Goal: Check status: Check status

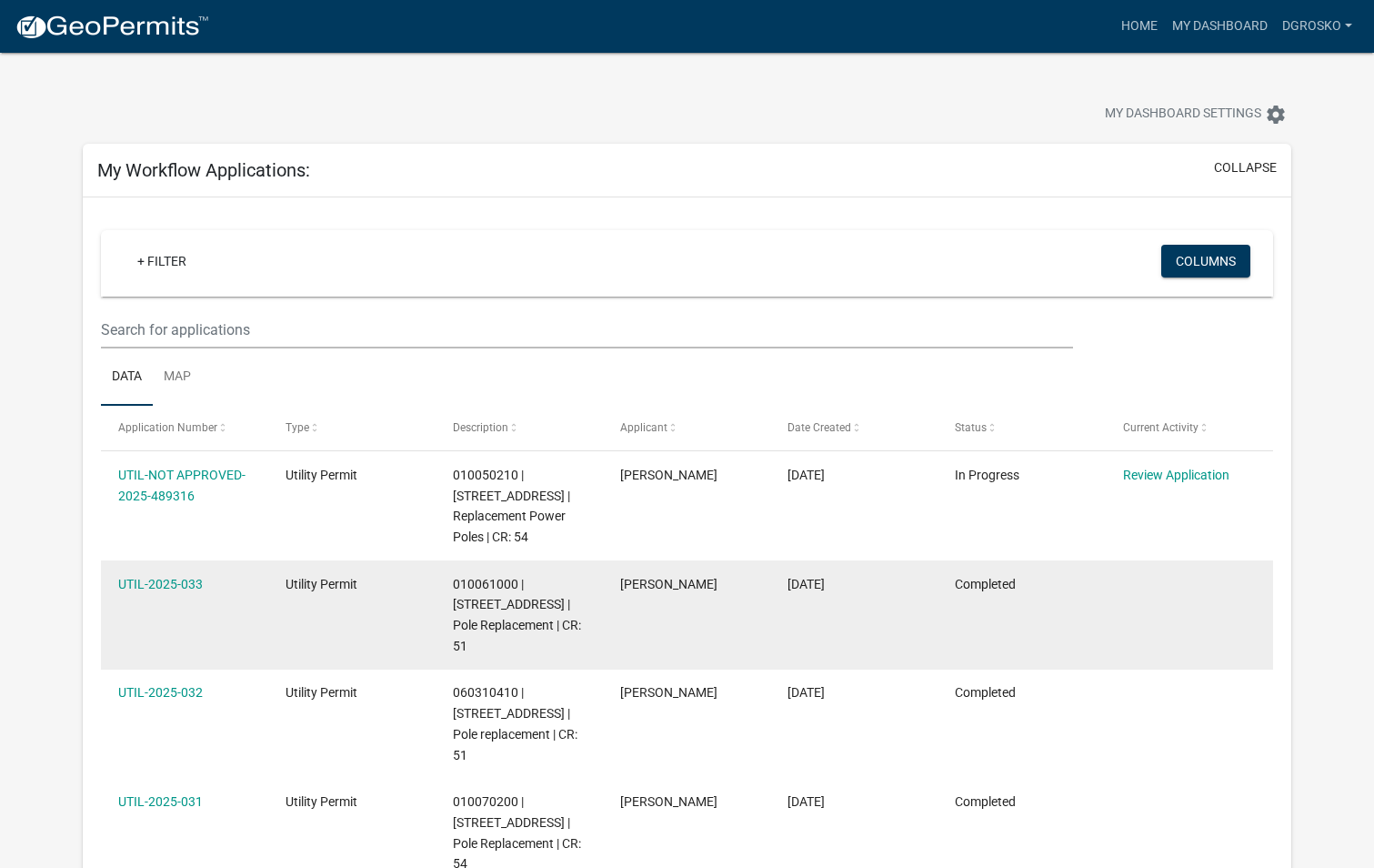
scroll to position [273, 0]
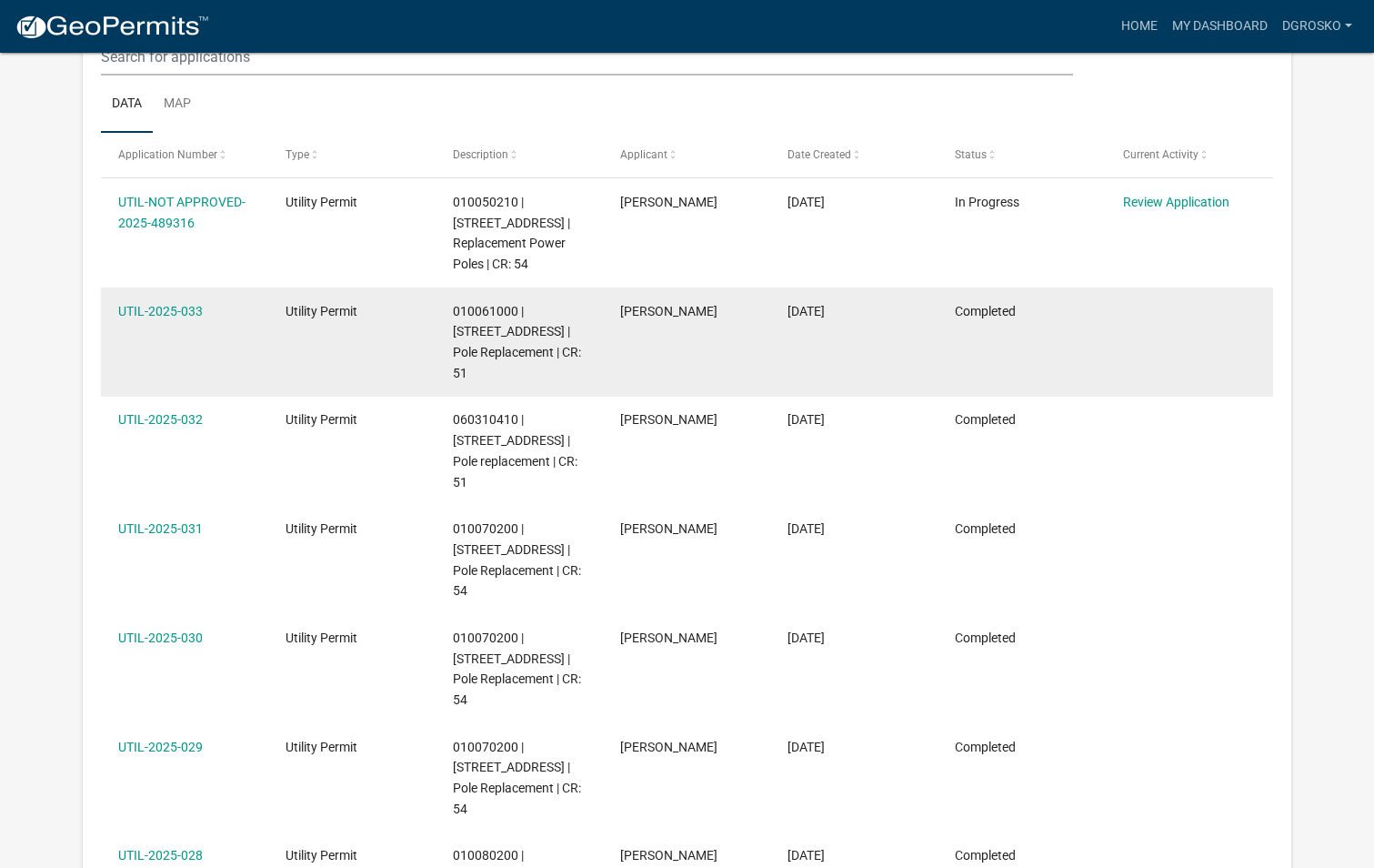
click at [369, 341] on datatable-body-cell "Utility Permit" at bounding box center [351, 342] width 167 height 109
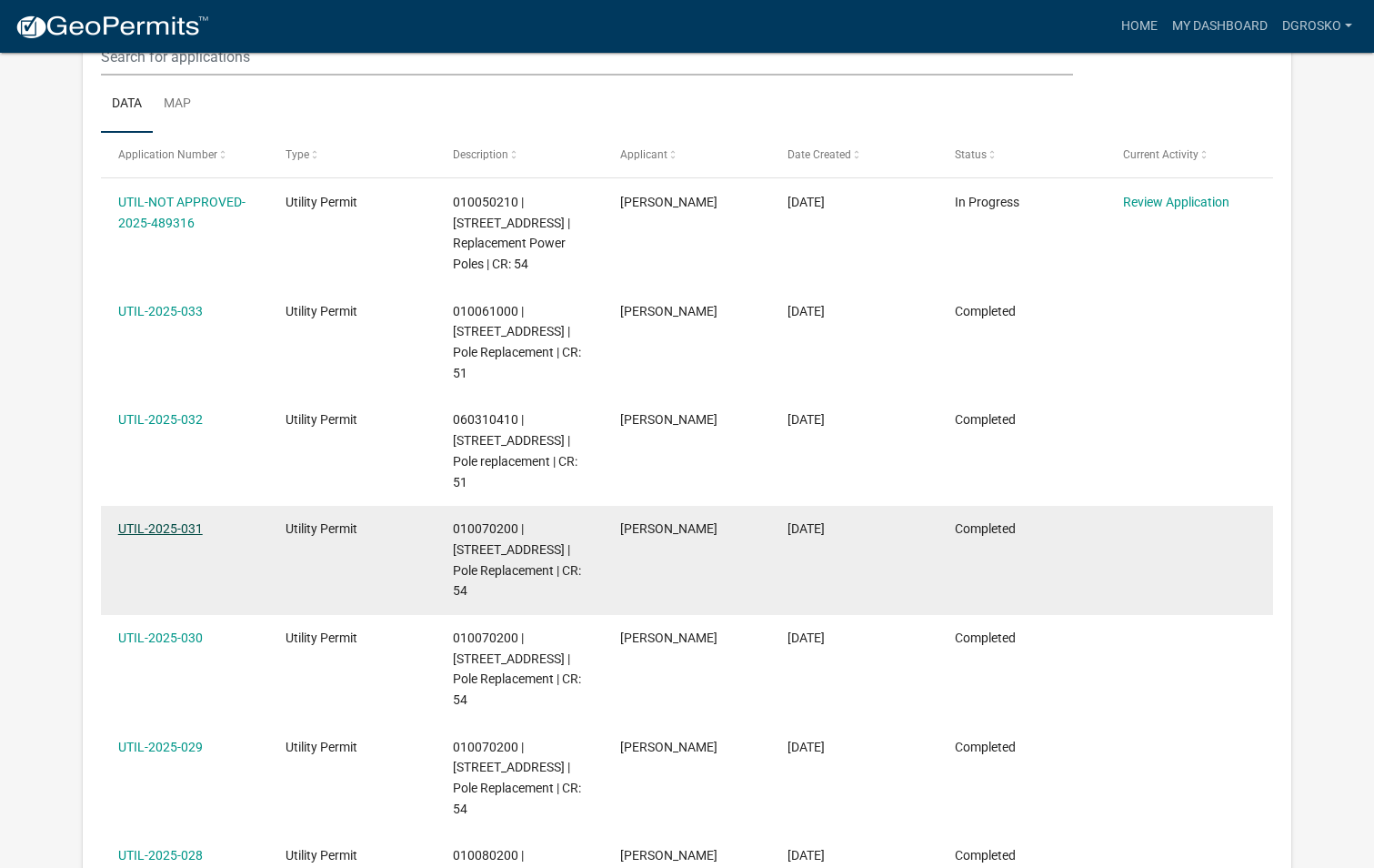
click at [178, 521] on link "UTIL-2025-031" at bounding box center [161, 528] width 85 height 15
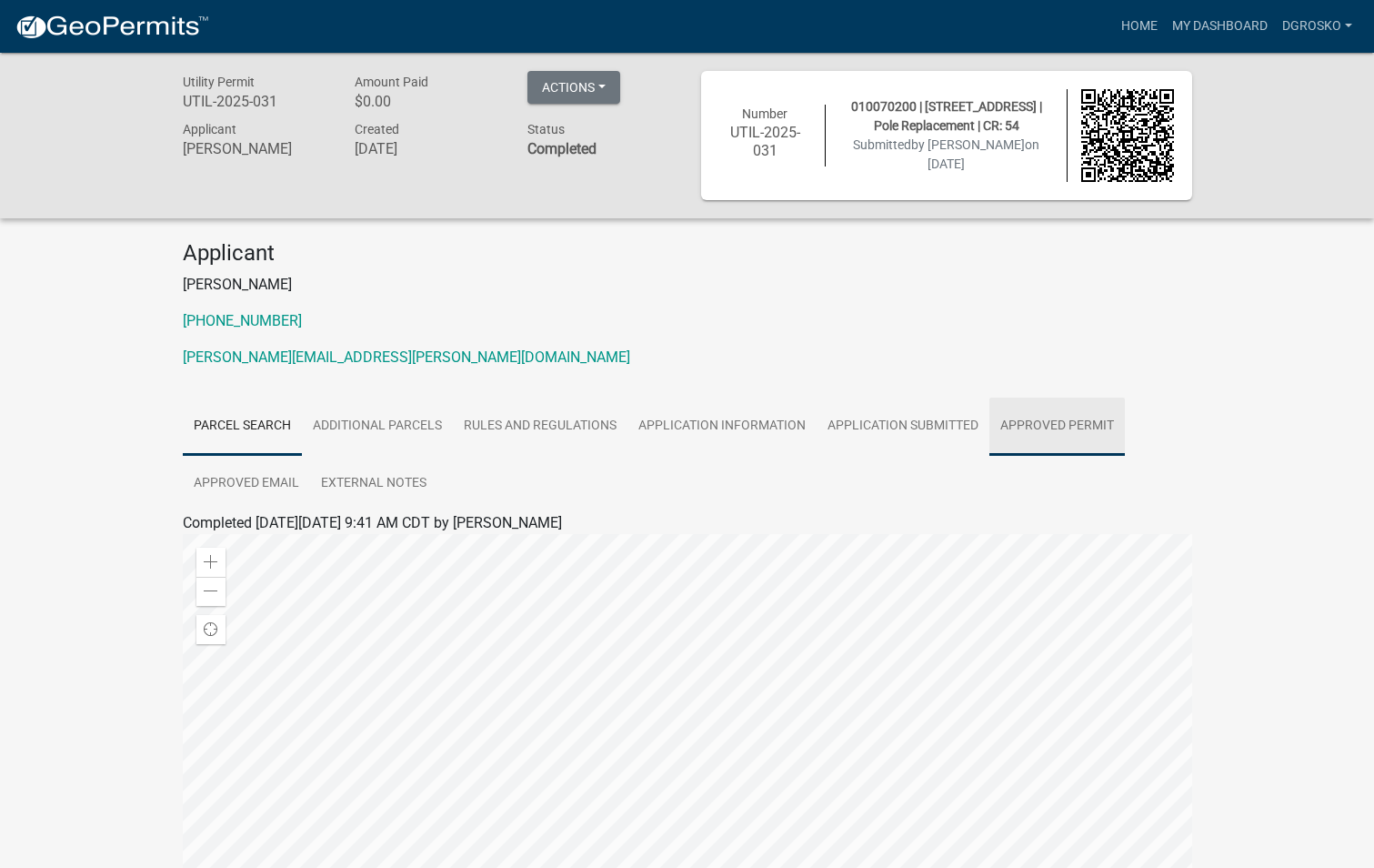
click at [1066, 426] on link "Approved Permit" at bounding box center [1057, 427] width 135 height 58
click at [257, 539] on link "Approved Permit" at bounding box center [236, 544] width 106 height 18
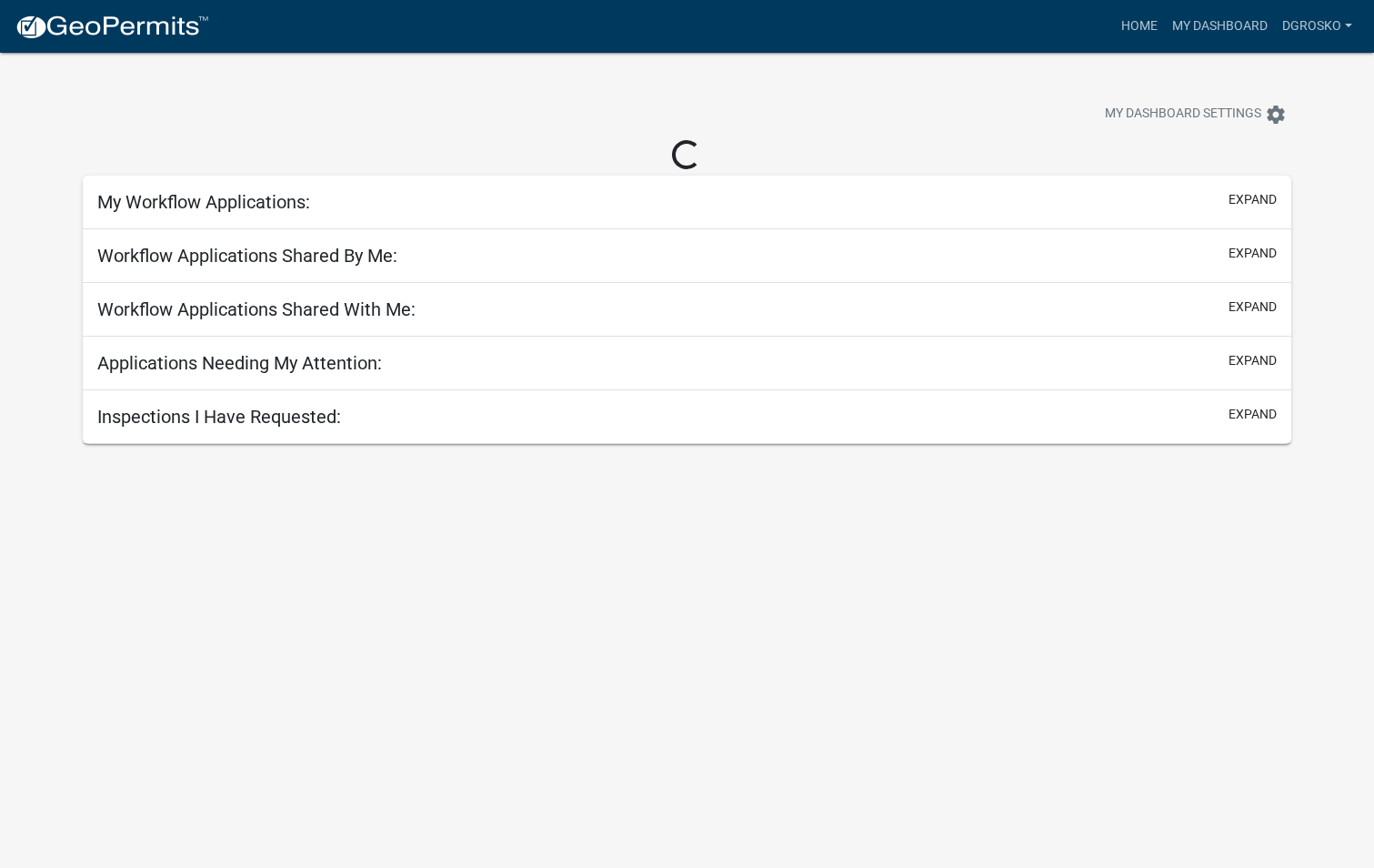
scroll to position [53, 0]
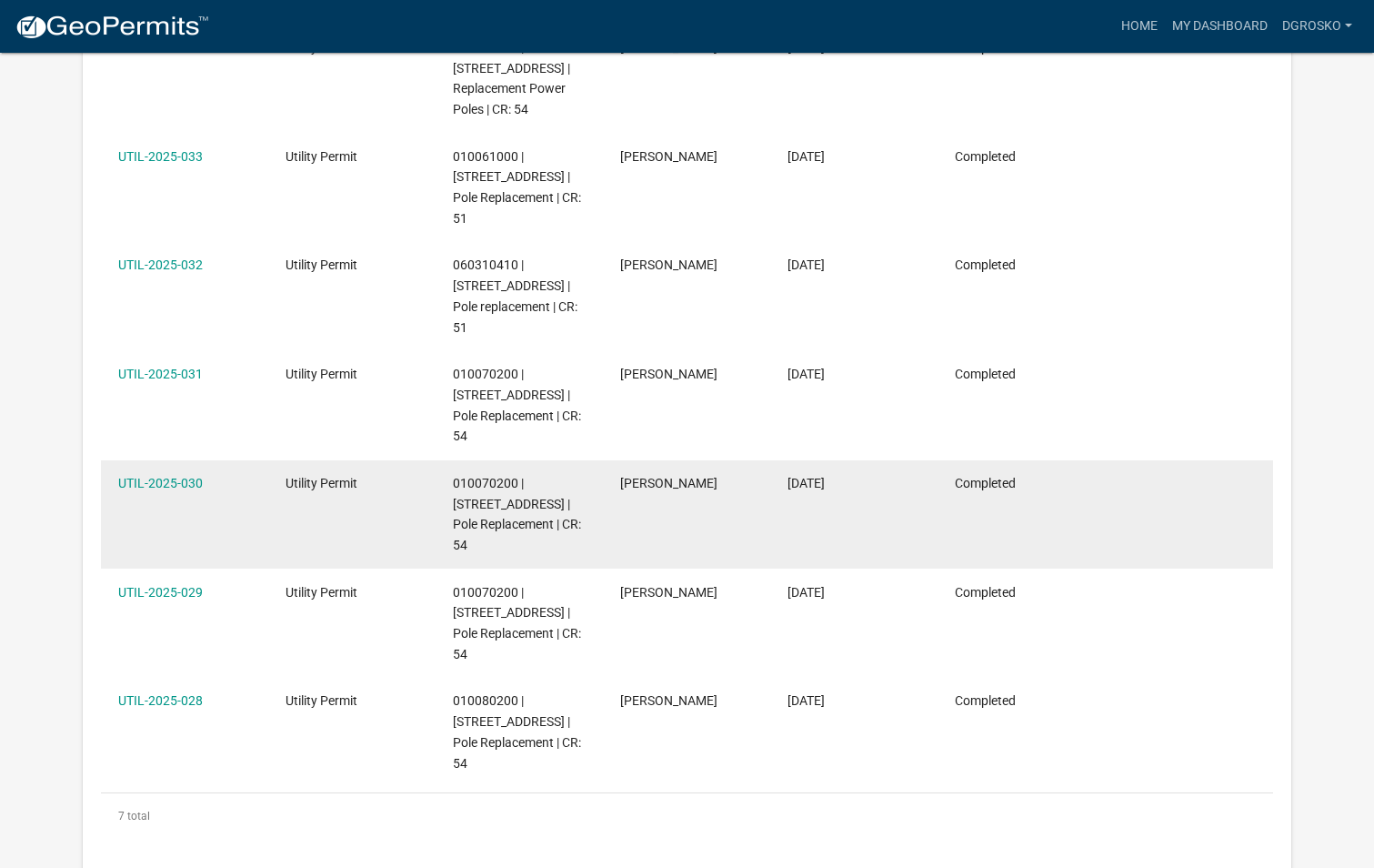
scroll to position [385, 0]
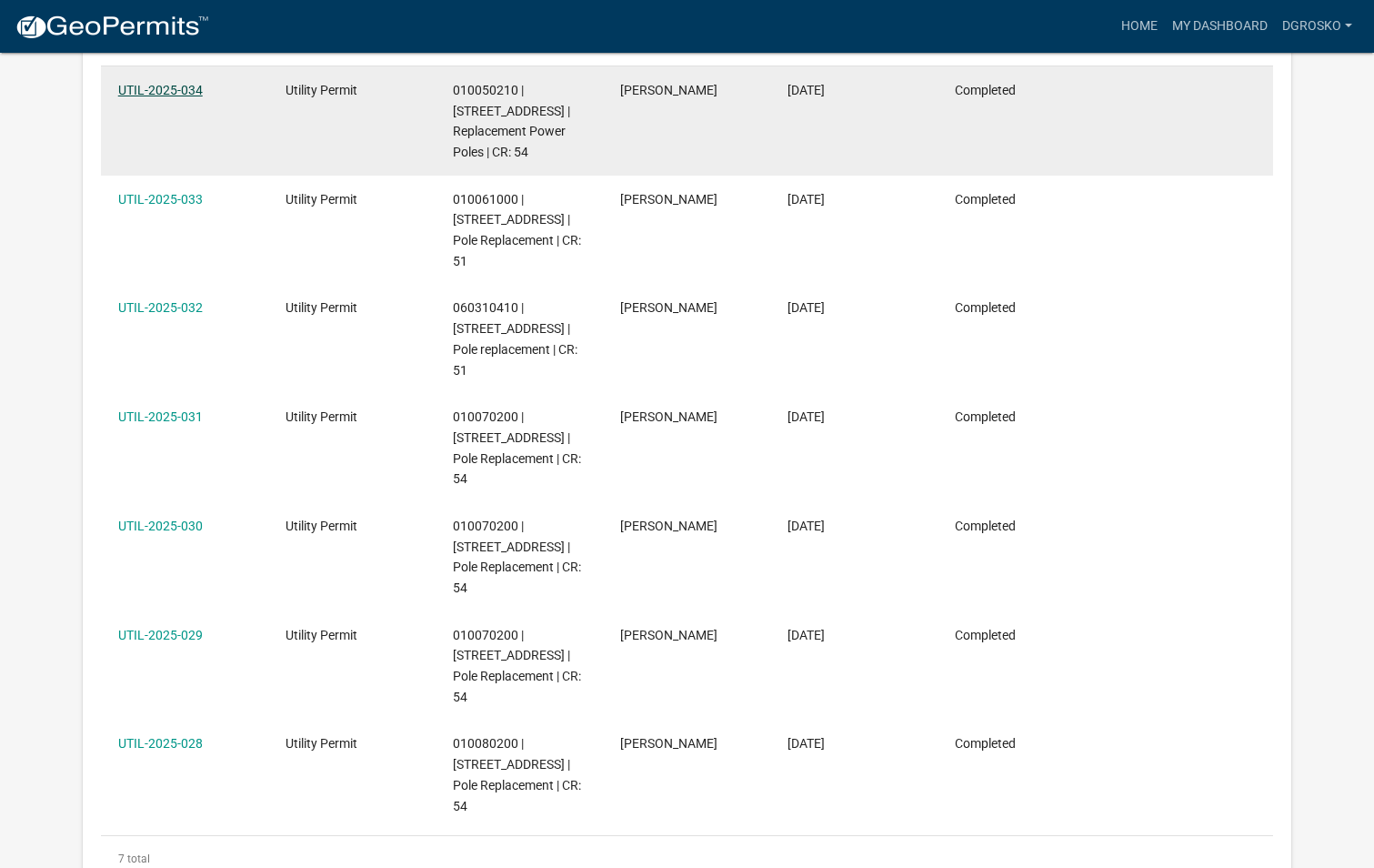
click at [182, 93] on link "UTIL-2025-034" at bounding box center [161, 91] width 85 height 15
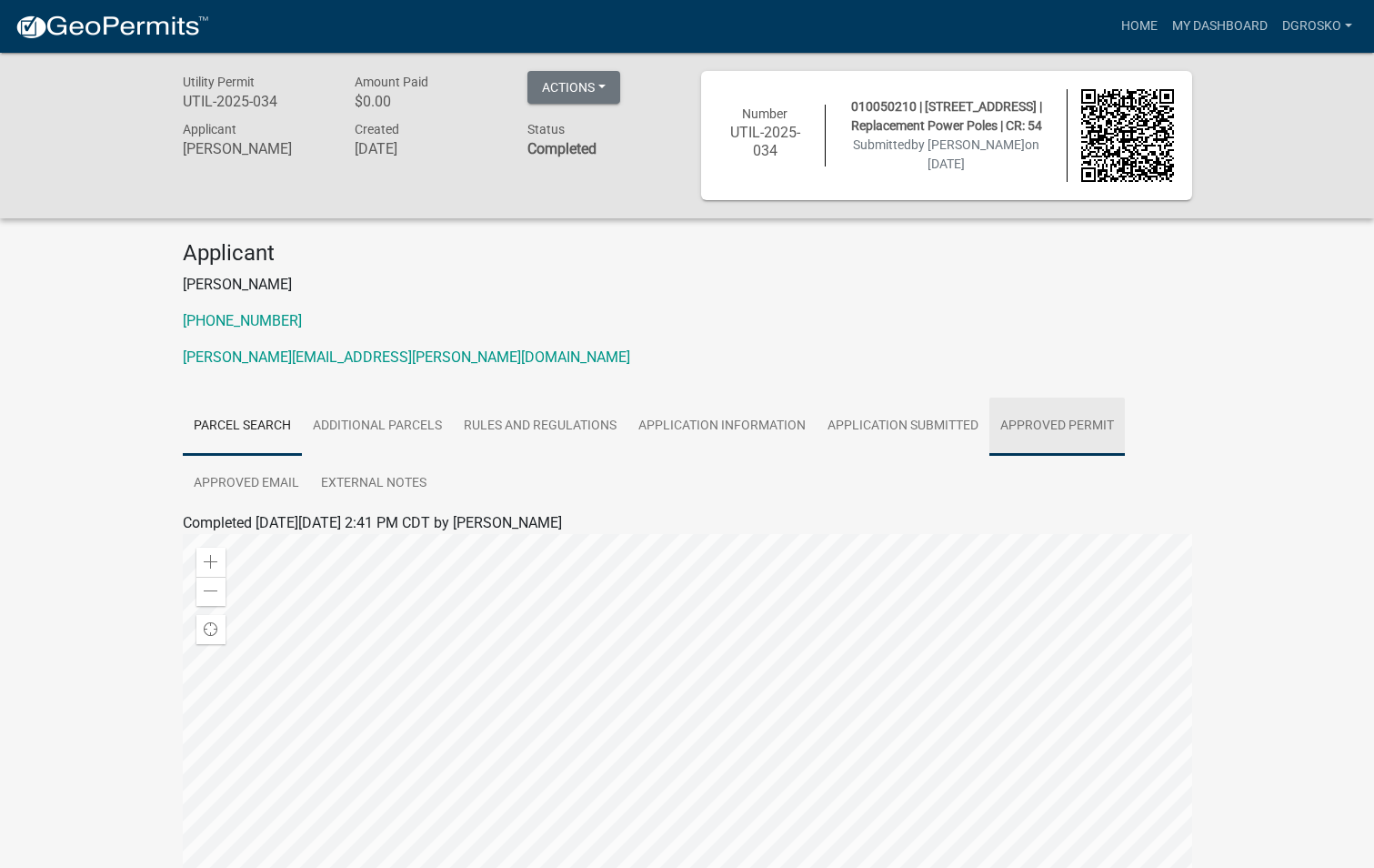
click at [1018, 425] on link "Approved Permit" at bounding box center [1057, 427] width 135 height 58
click at [281, 545] on link "Approved Permit" at bounding box center [236, 544] width 106 height 18
click at [1222, 17] on link "My Dashboard" at bounding box center [1220, 26] width 110 height 35
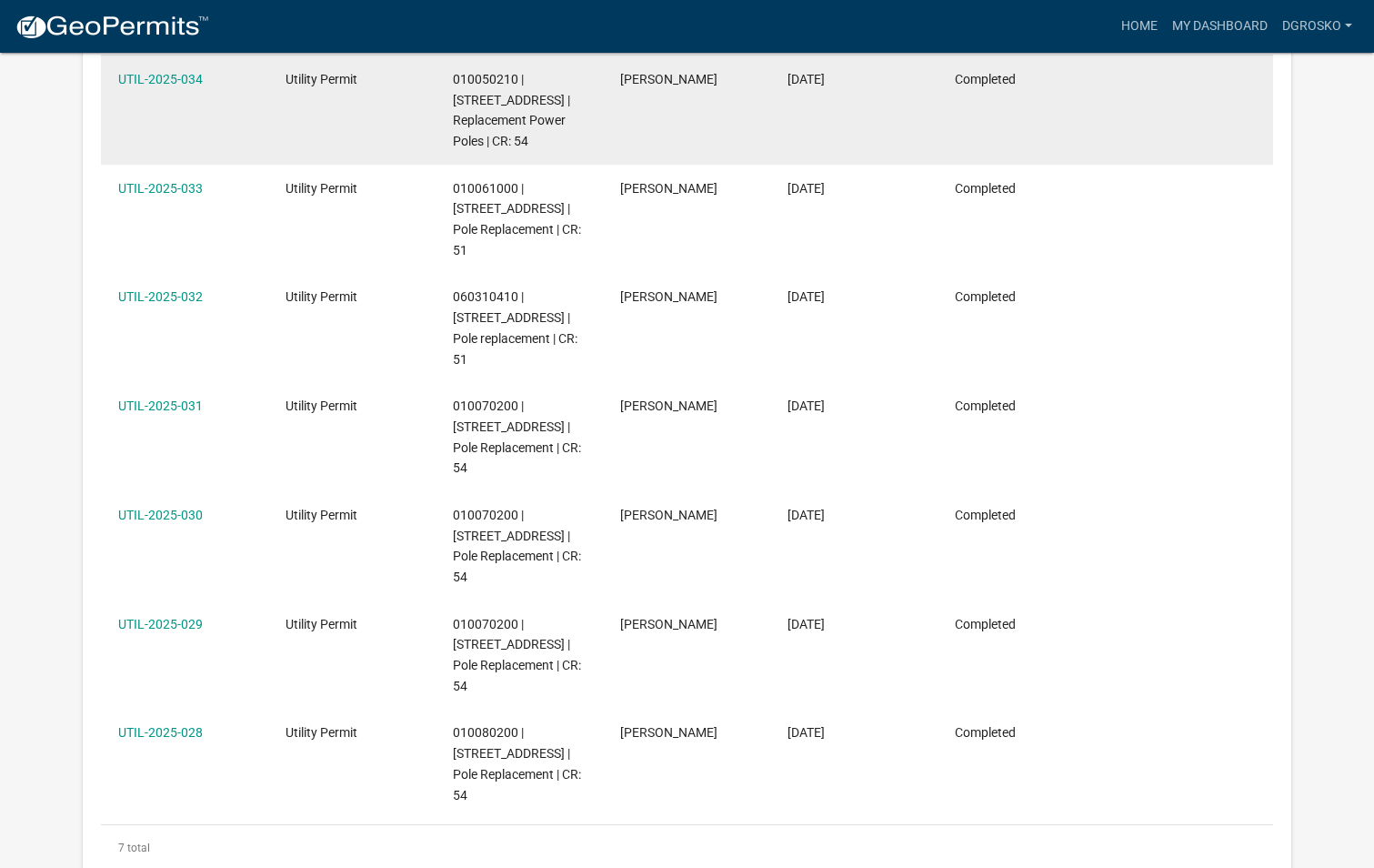
scroll to position [423, 0]
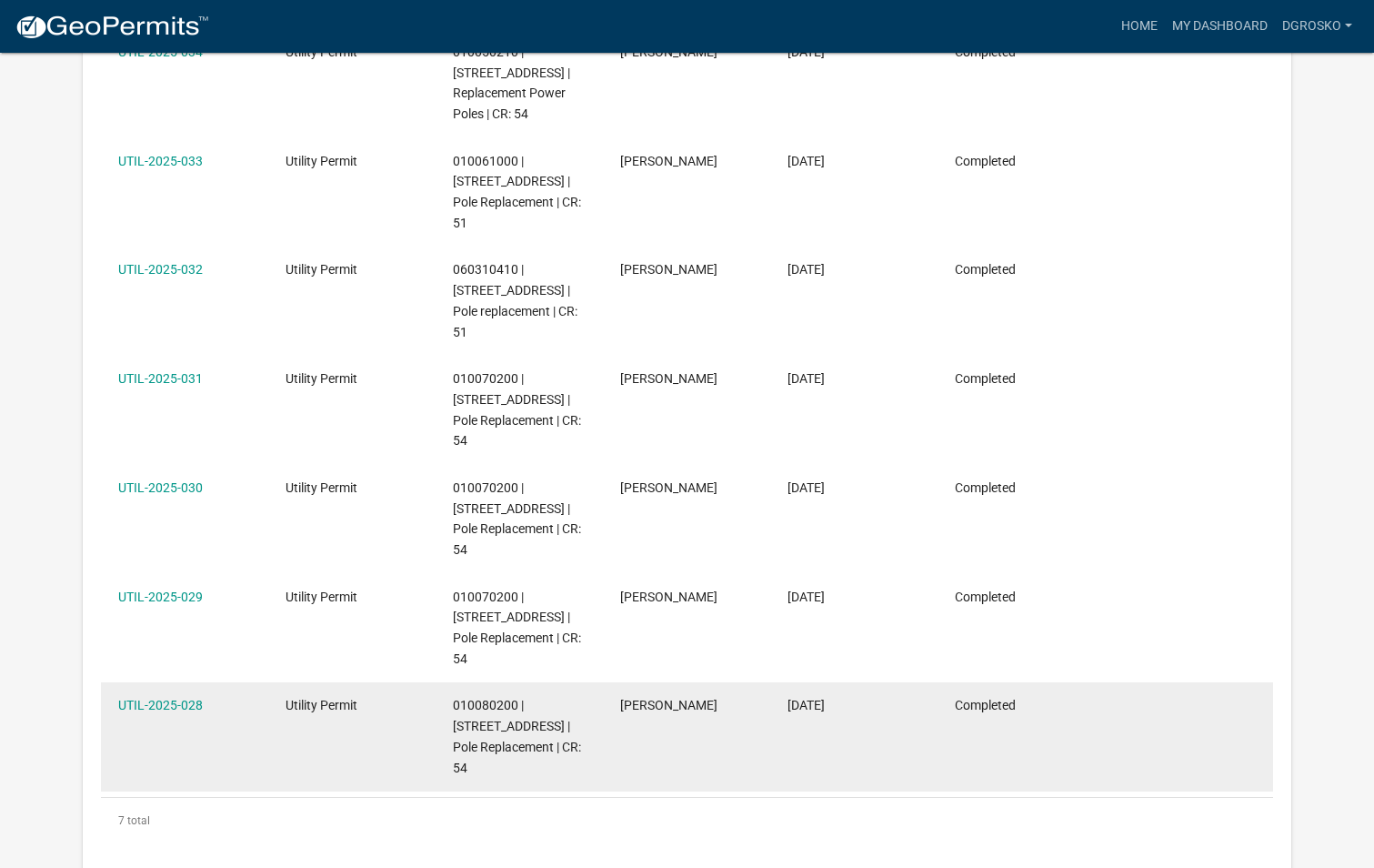
click at [577, 694] on div "010080200 | [STREET_ADDRESS] | Pole Replacement | CR: 54" at bounding box center [519, 735] width 133 height 83
click at [177, 697] on link "UTIL-2025-028" at bounding box center [161, 705] width 85 height 15
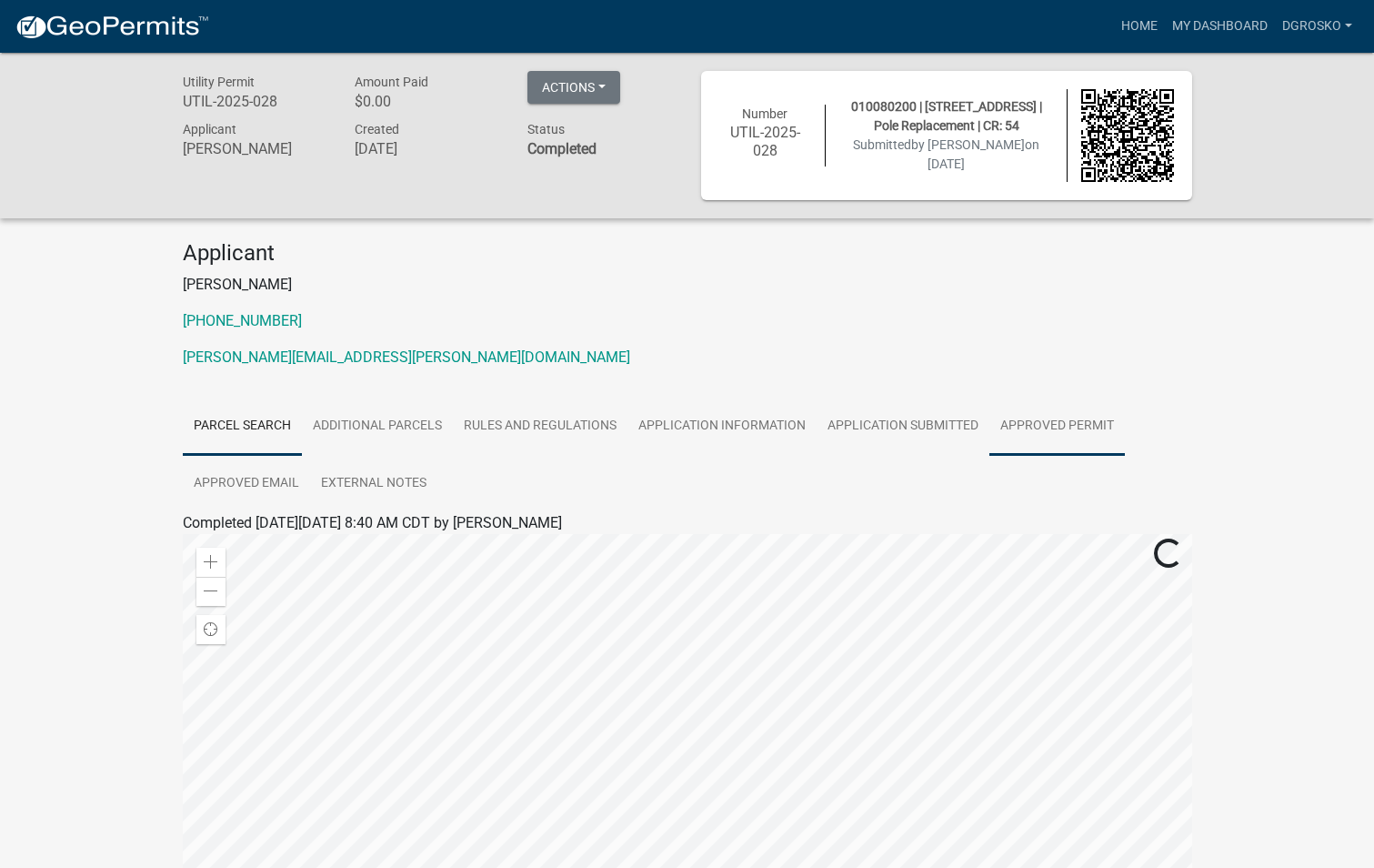
click at [1068, 421] on link "Approved Permit" at bounding box center [1057, 427] width 135 height 58
click at [235, 549] on link "Approved Permit" at bounding box center [236, 544] width 106 height 18
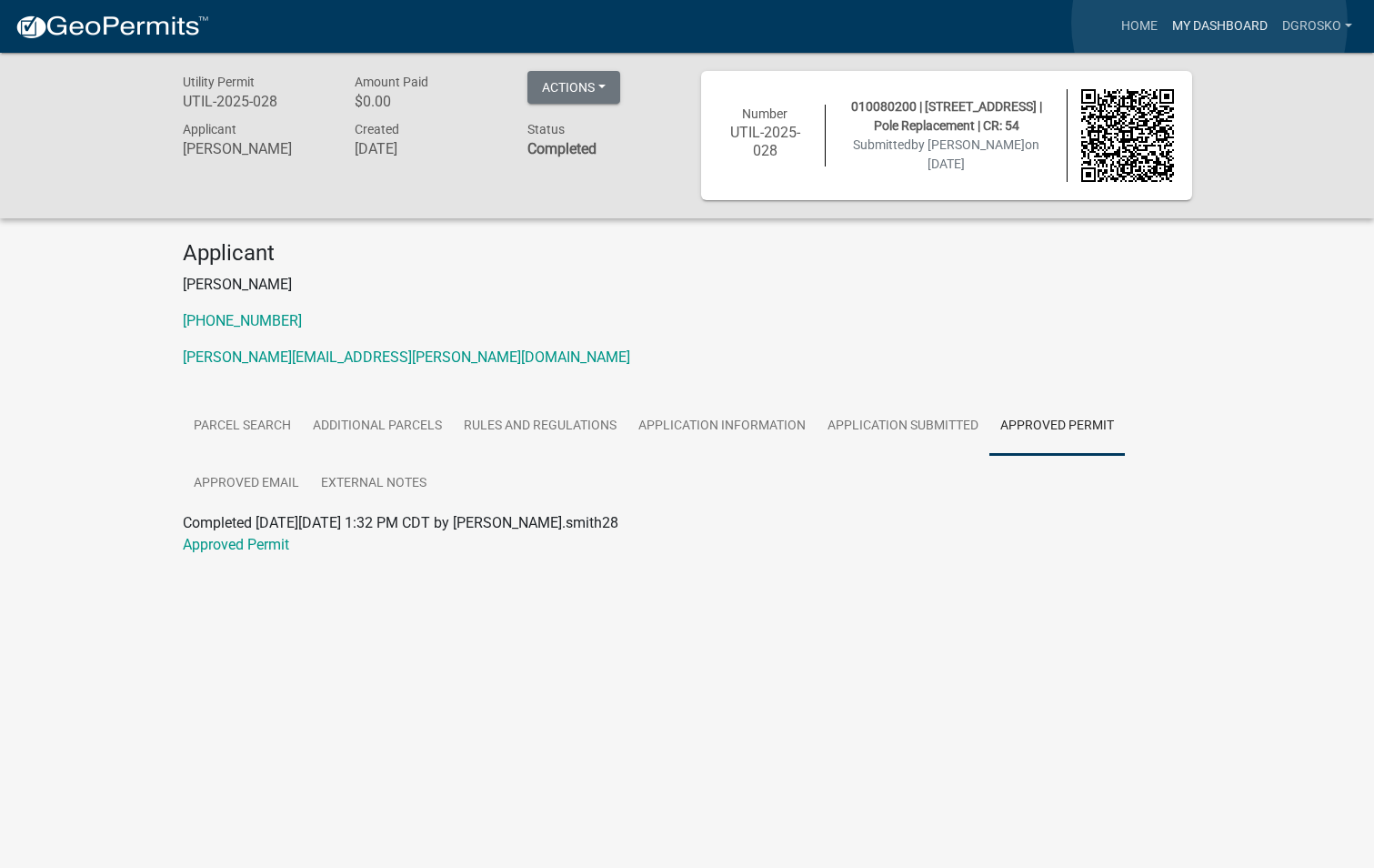
click at [1210, 22] on link "My Dashboard" at bounding box center [1220, 26] width 110 height 35
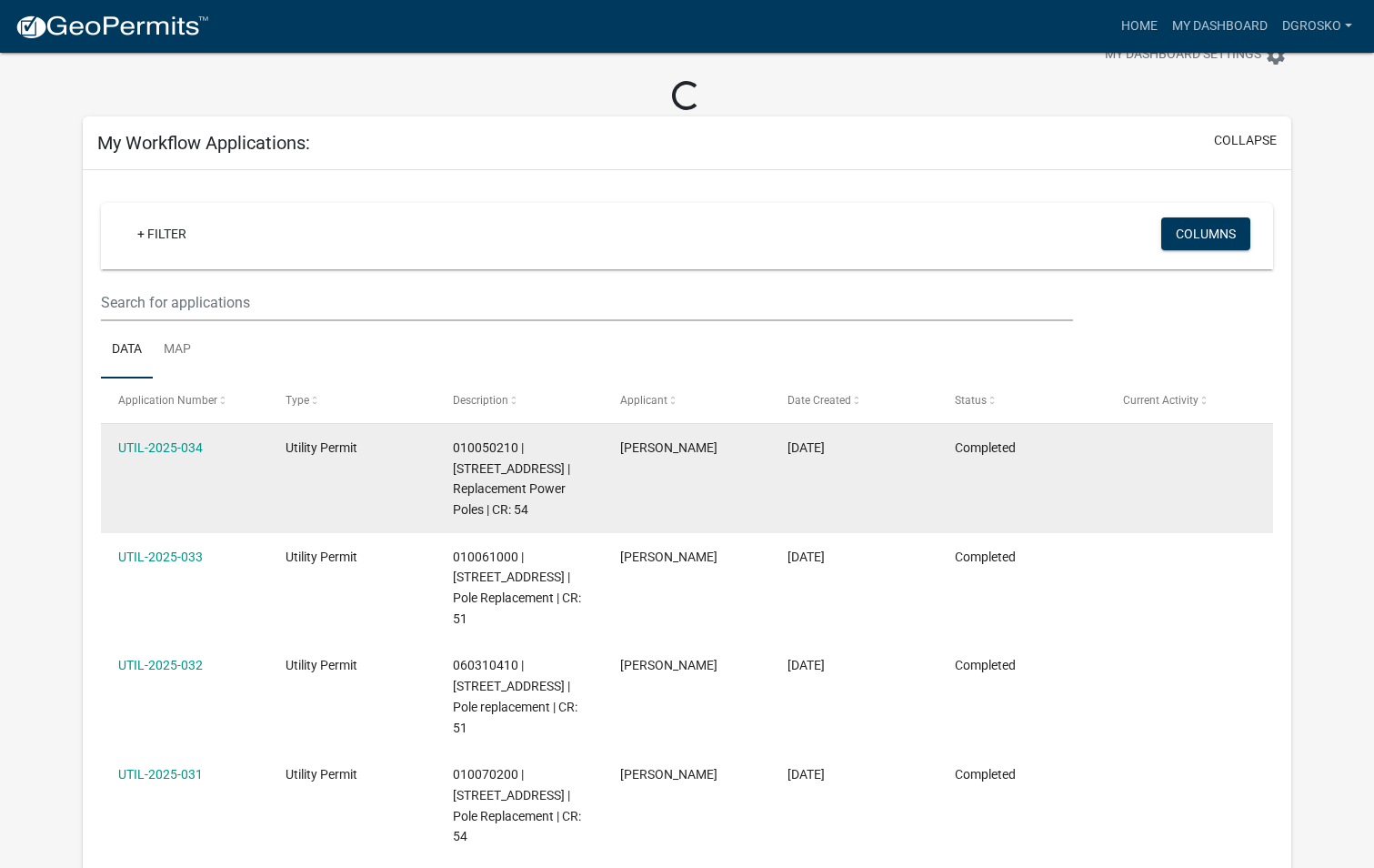
scroll to position [91, 0]
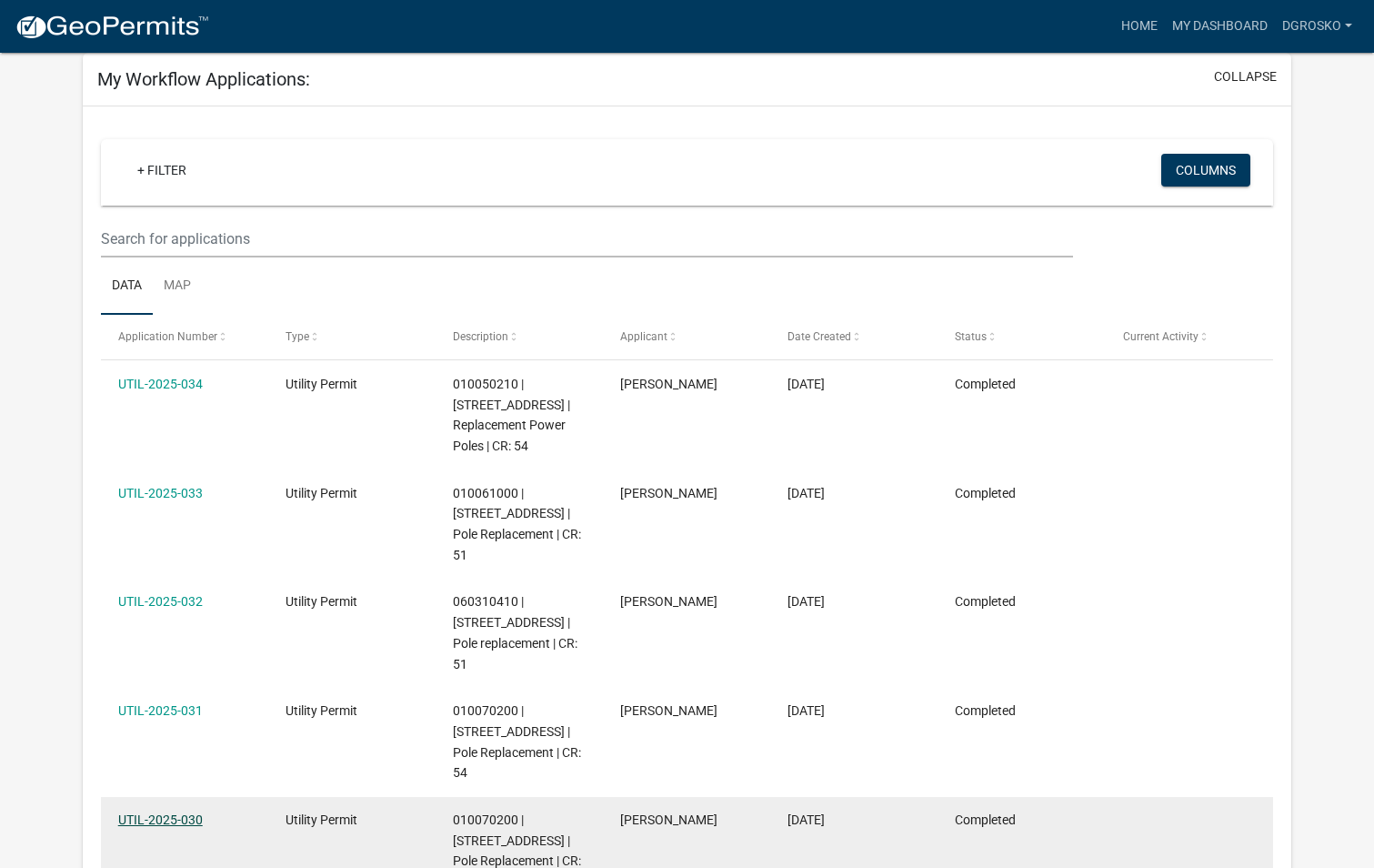
click at [195, 812] on link "UTIL-2025-030" at bounding box center [161, 819] width 85 height 15
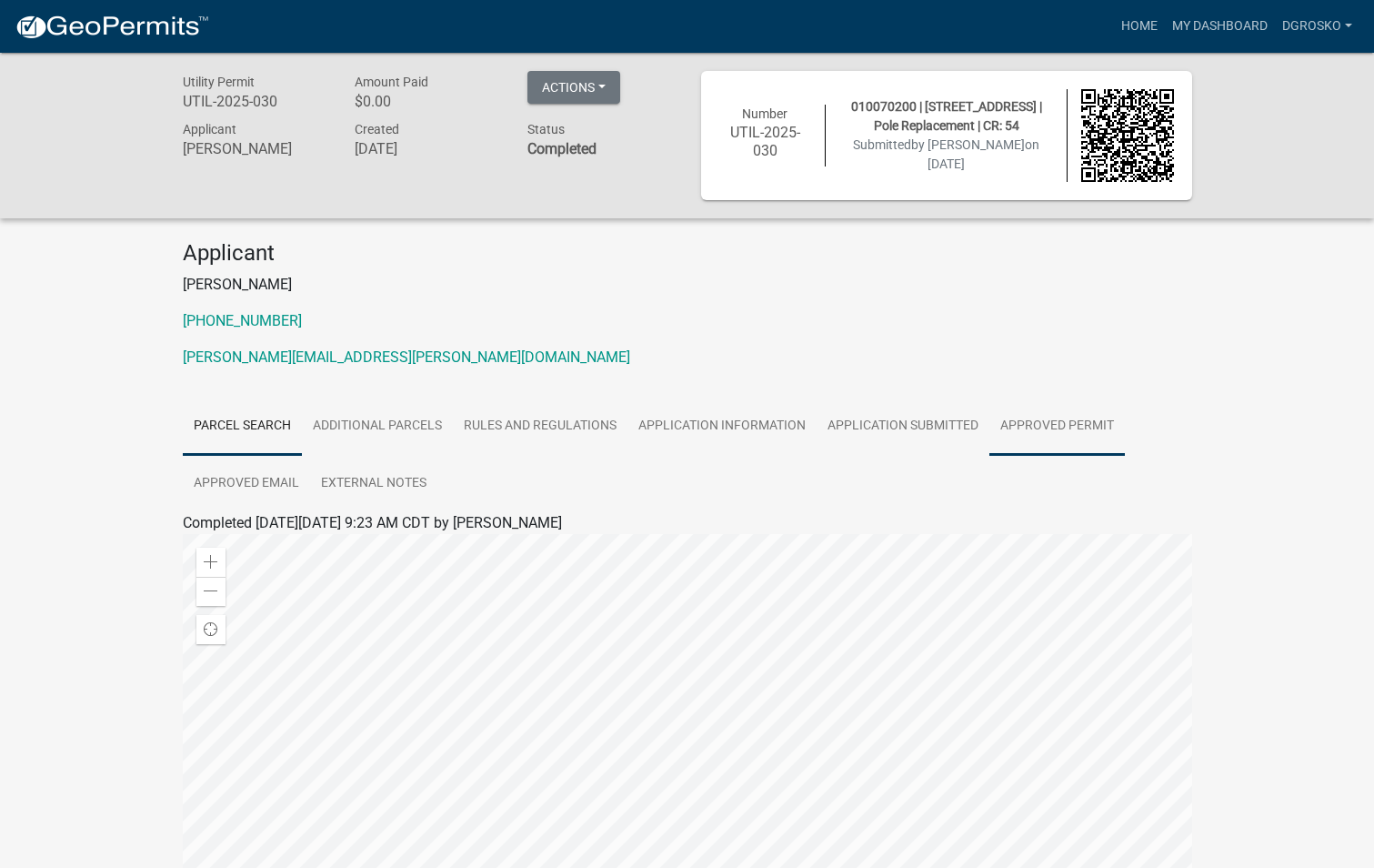
click at [1074, 423] on link "Approved Permit" at bounding box center [1057, 427] width 135 height 58
click at [277, 544] on link "Approved Permit" at bounding box center [236, 544] width 106 height 18
click at [395, 420] on link "Additional Parcels" at bounding box center [377, 427] width 151 height 58
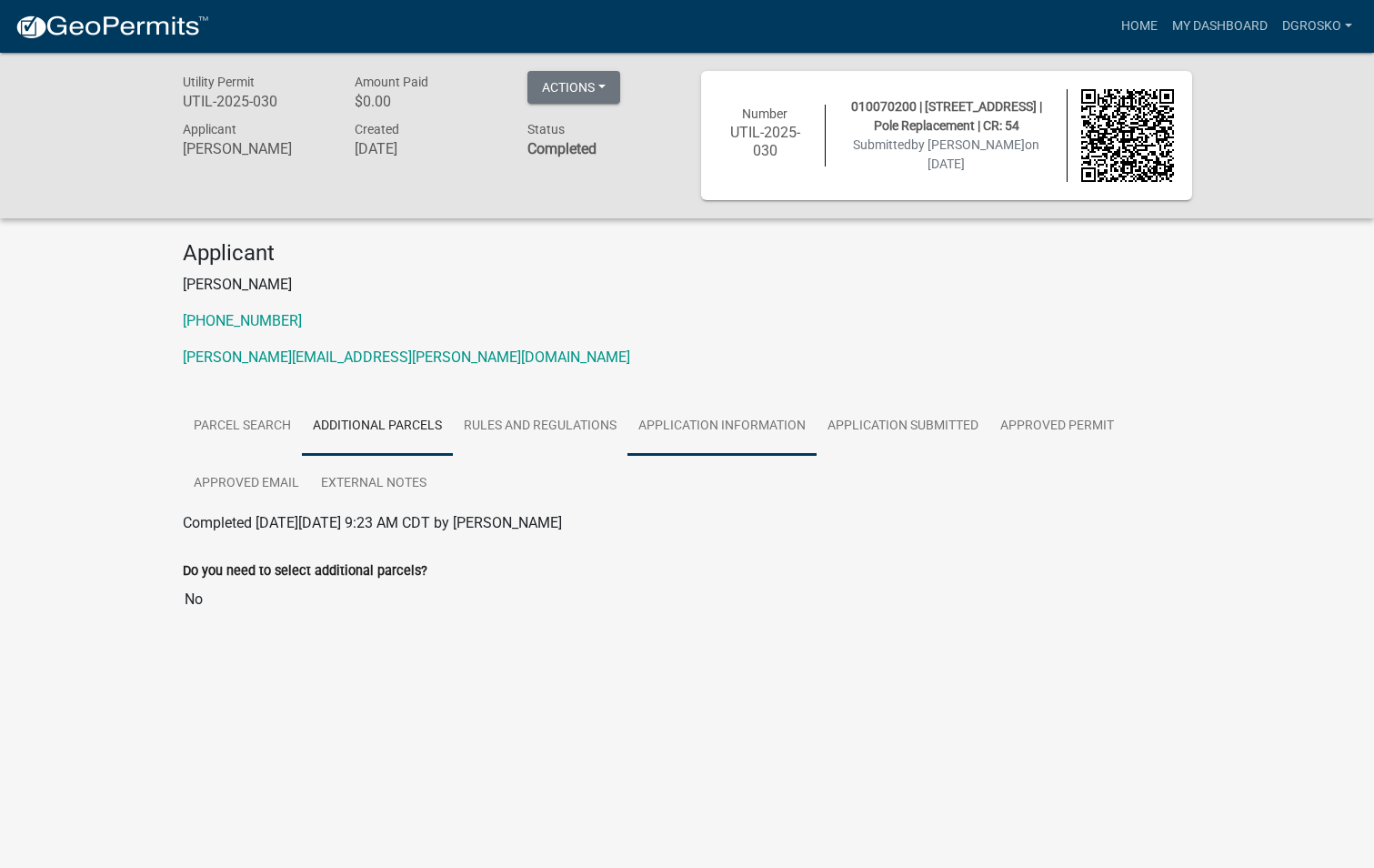
click at [682, 424] on link "Application Information" at bounding box center [722, 427] width 189 height 58
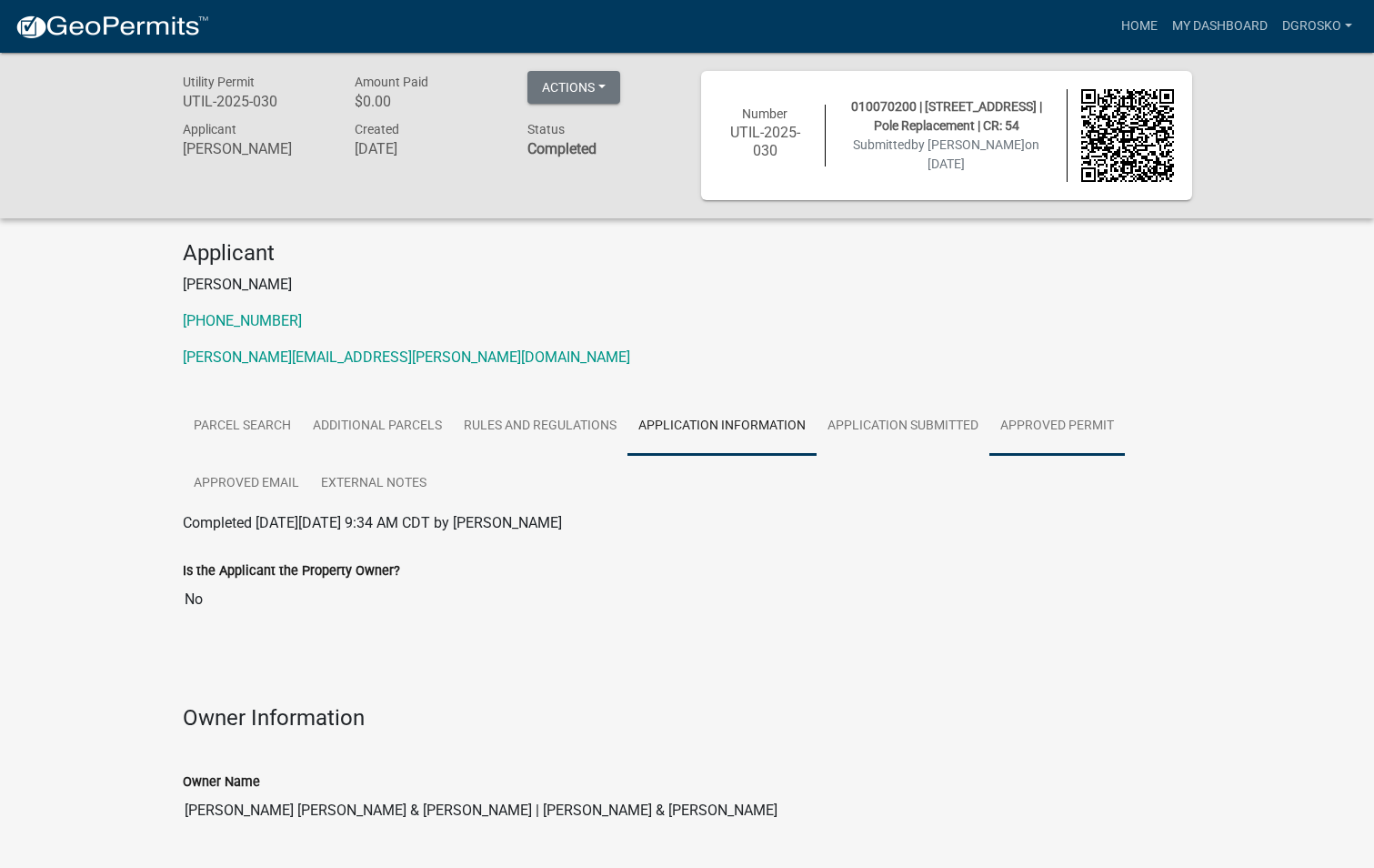
click at [1039, 429] on link "Approved Permit" at bounding box center [1057, 427] width 135 height 58
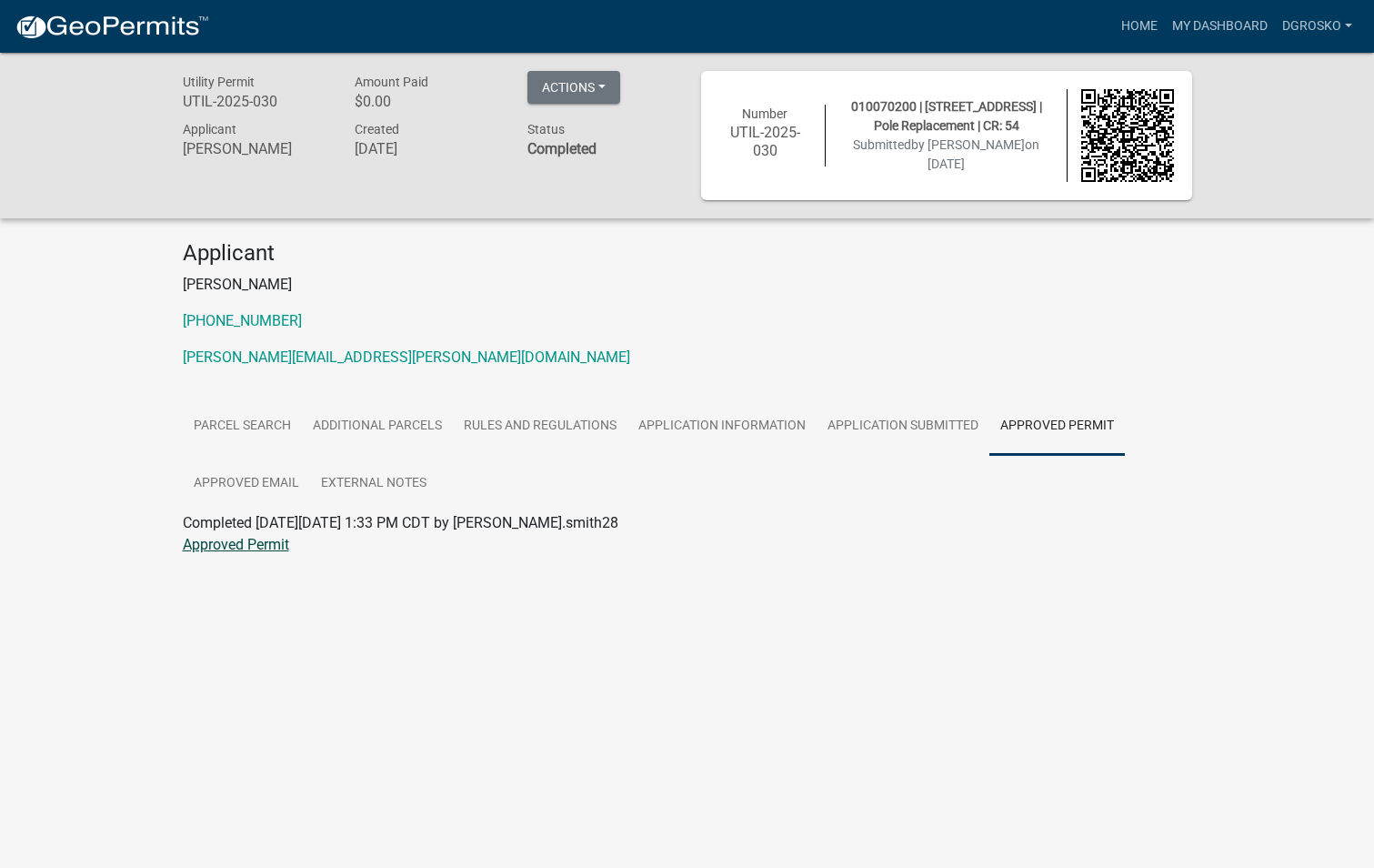
click at [269, 539] on link "Approved Permit" at bounding box center [236, 544] width 106 height 18
click at [1221, 29] on link "My Dashboard" at bounding box center [1220, 26] width 110 height 35
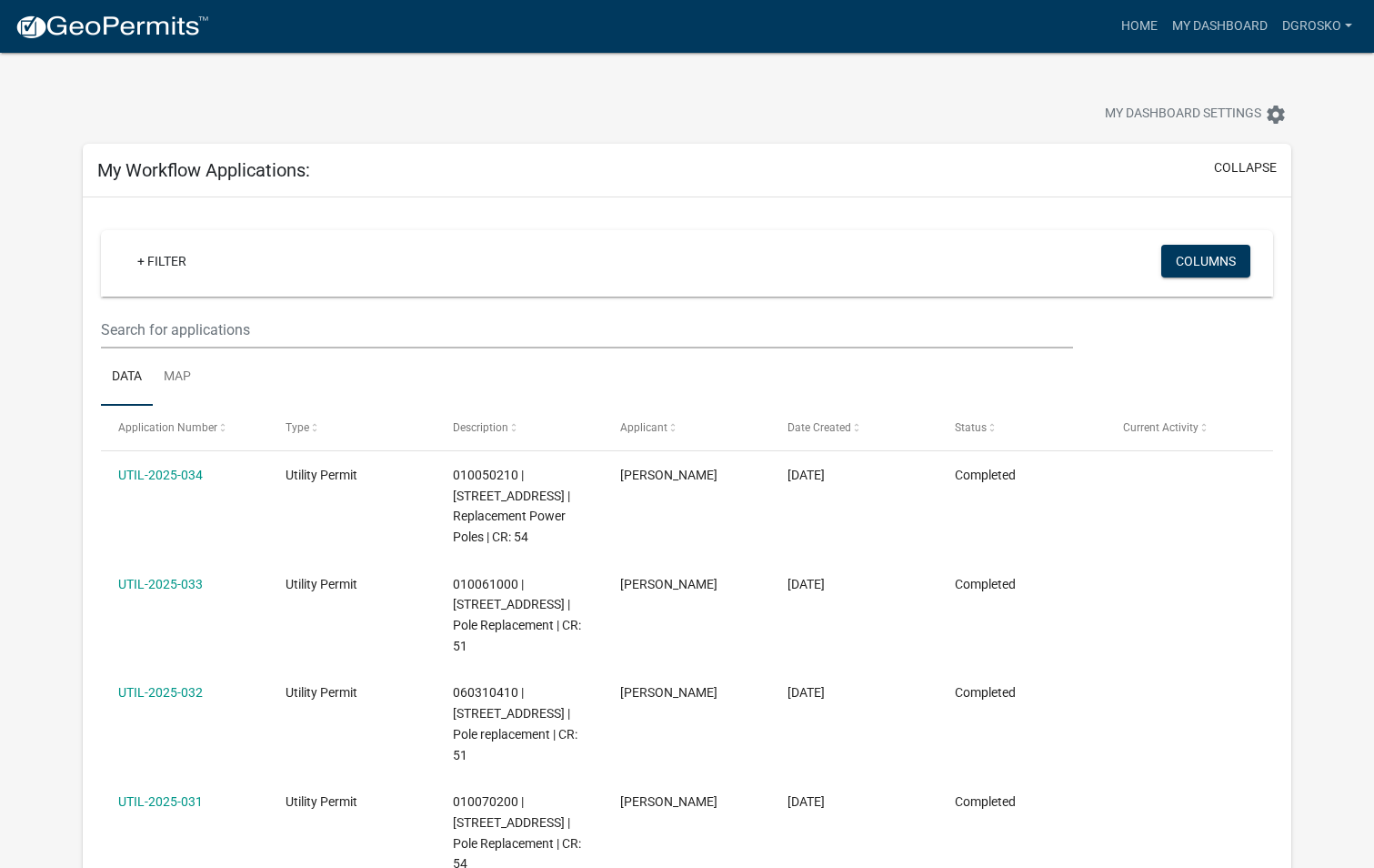
click at [119, 26] on img at bounding box center [112, 27] width 195 height 27
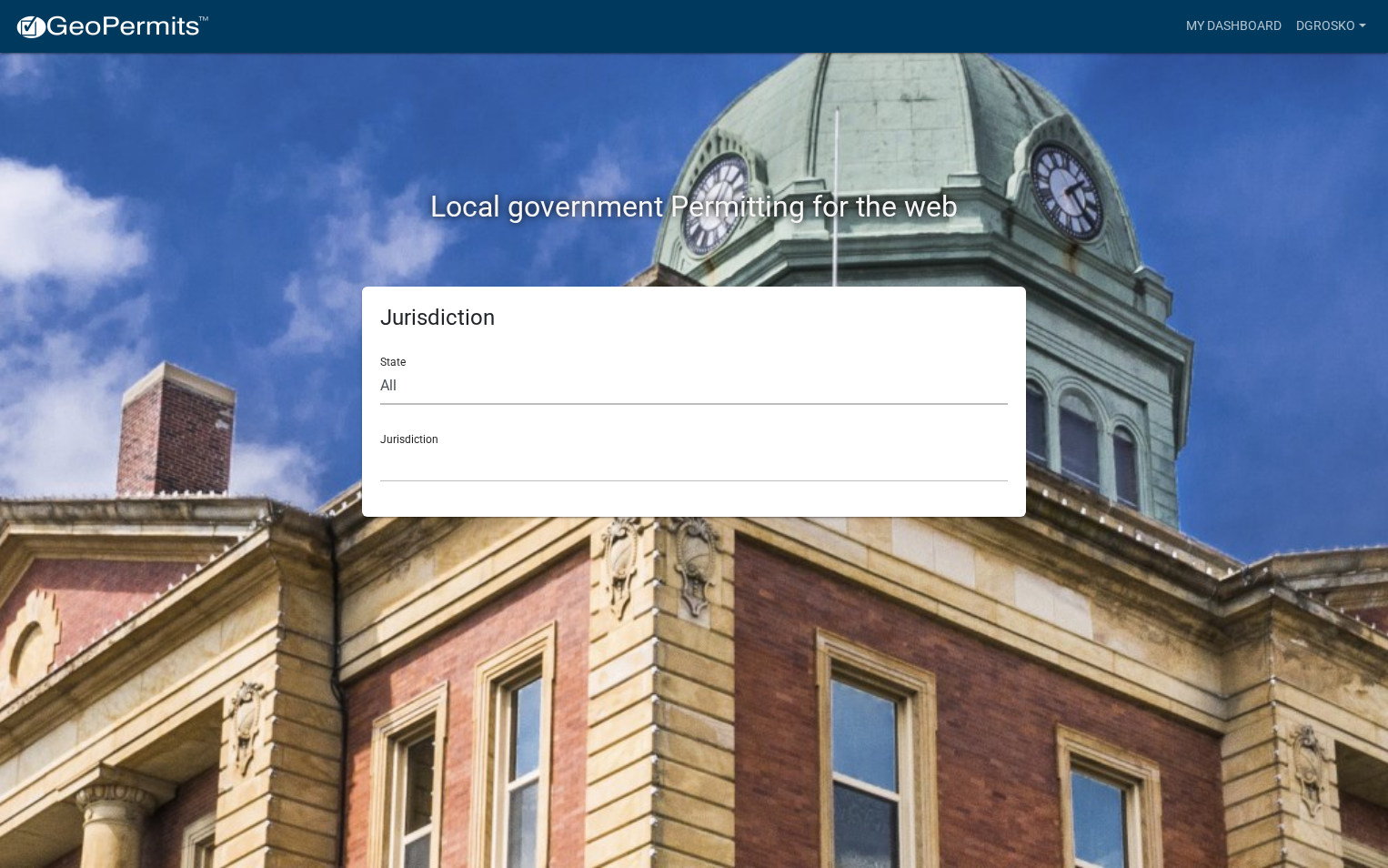
click at [428, 384] on select "All [US_STATE] [US_STATE] [US_STATE] [US_STATE] [US_STATE] [US_STATE] [US_STATE…" at bounding box center [694, 386] width 627 height 37
select select "[US_STATE]"
click at [380, 368] on select "All [US_STATE] [US_STATE] [US_STATE] [US_STATE] [US_STATE] [US_STATE] [US_STATE…" at bounding box center [694, 386] width 627 height 37
click at [421, 465] on select "[GEOGRAPHIC_DATA], [US_STATE] [GEOGRAPHIC_DATA], [US_STATE] [GEOGRAPHIC_DATA], …" at bounding box center [694, 463] width 627 height 37
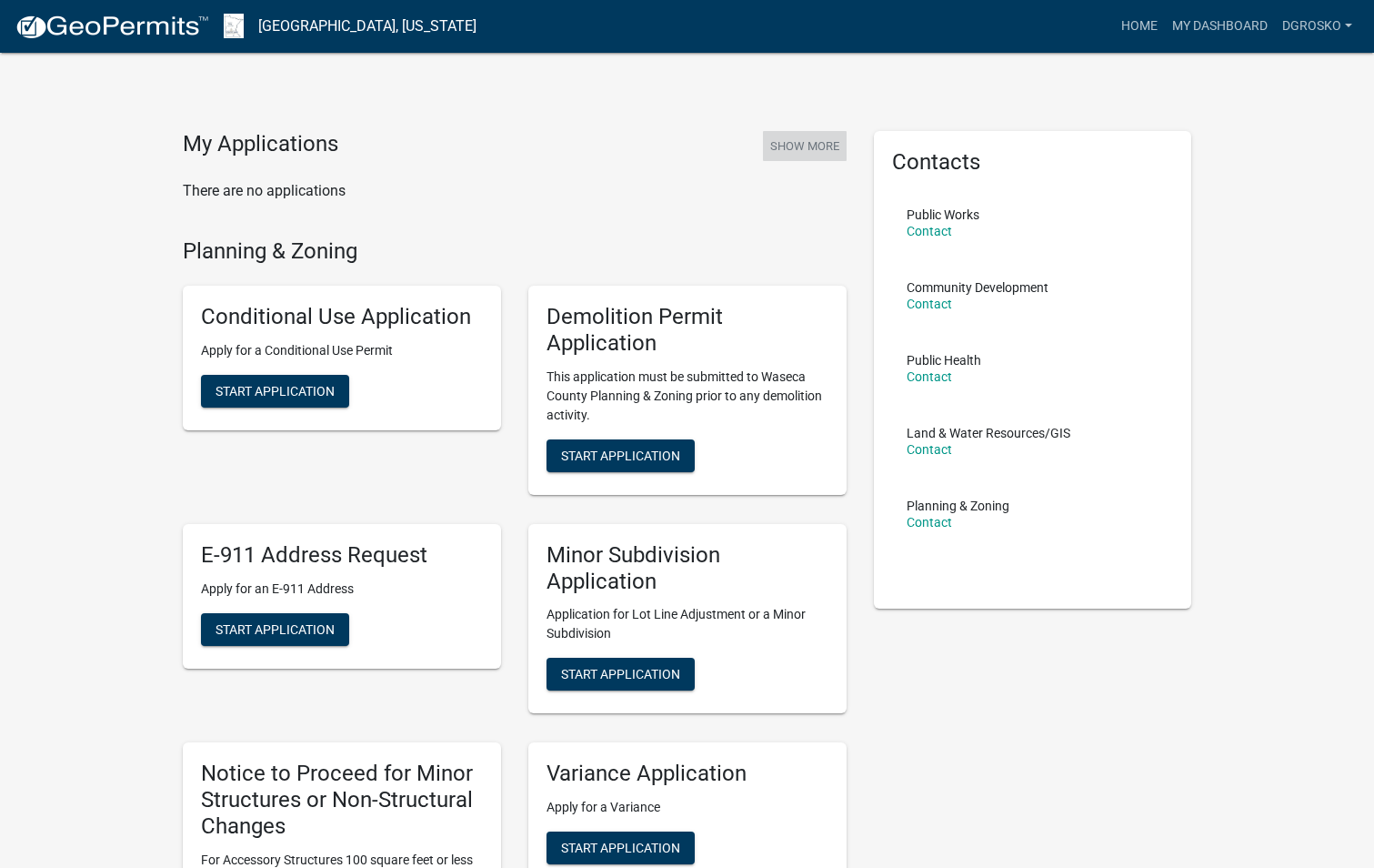
click at [823, 151] on button "Show More" at bounding box center [805, 146] width 84 height 30
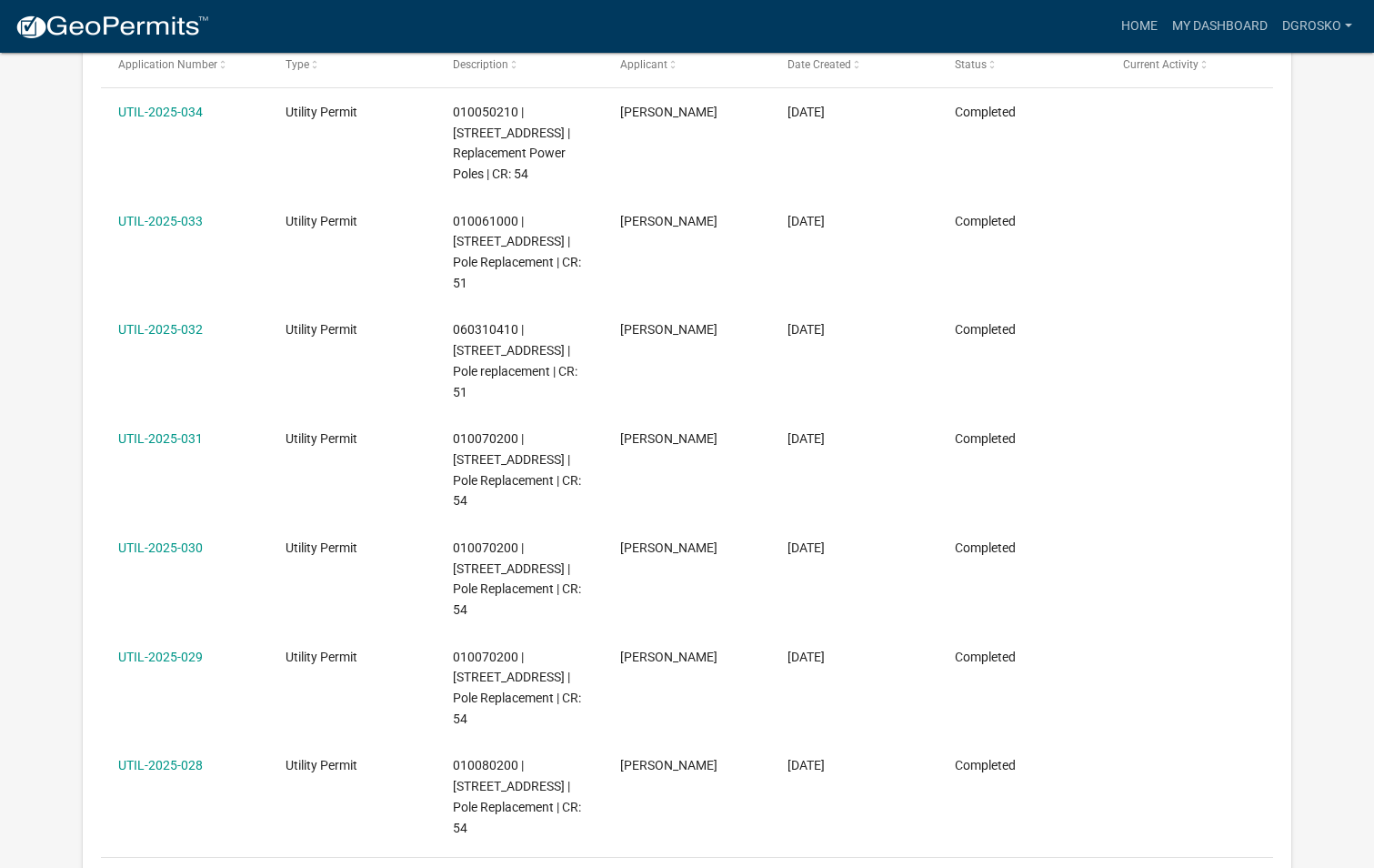
scroll to position [364, 0]
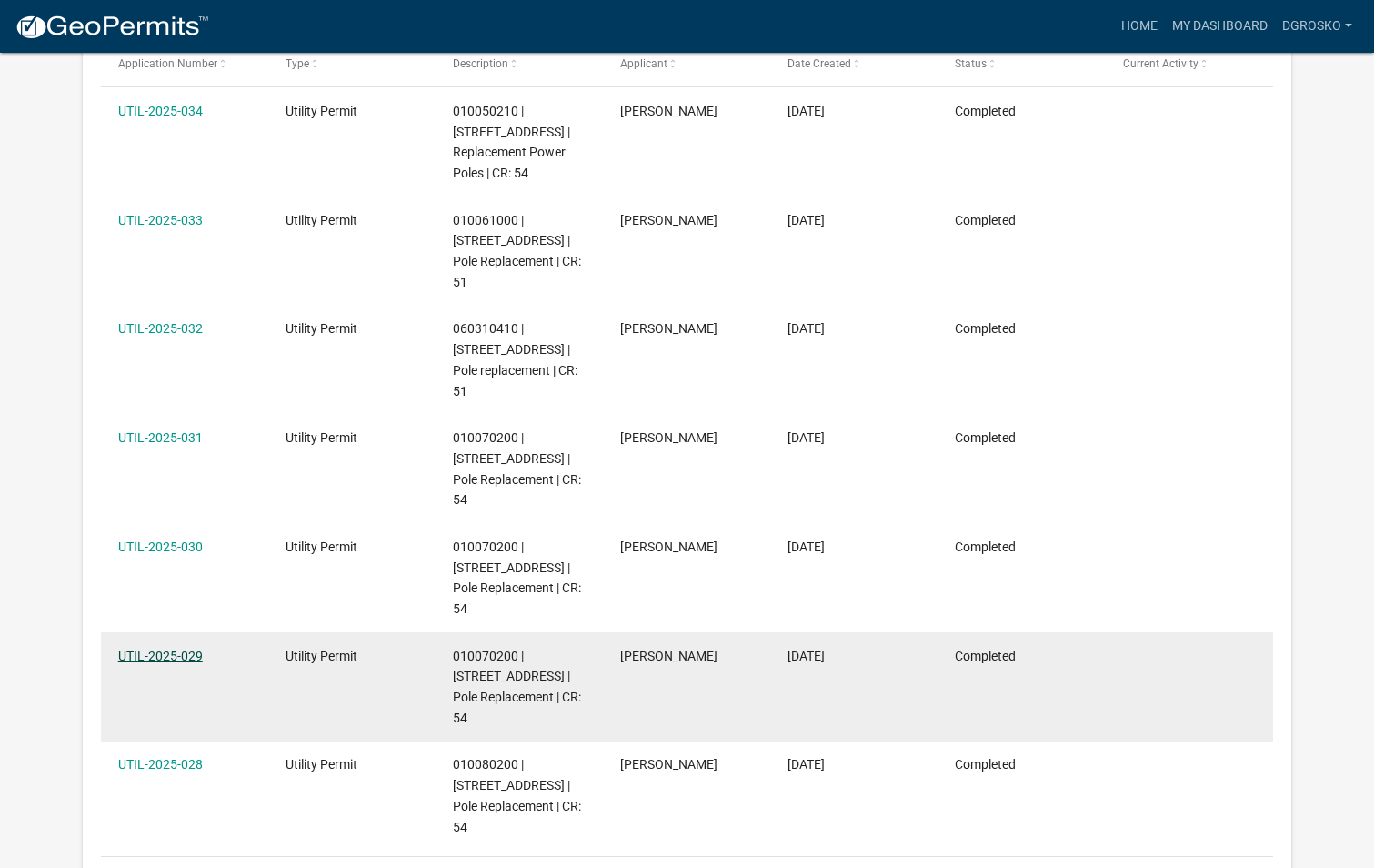
click at [193, 649] on link "UTIL-2025-029" at bounding box center [161, 656] width 85 height 15
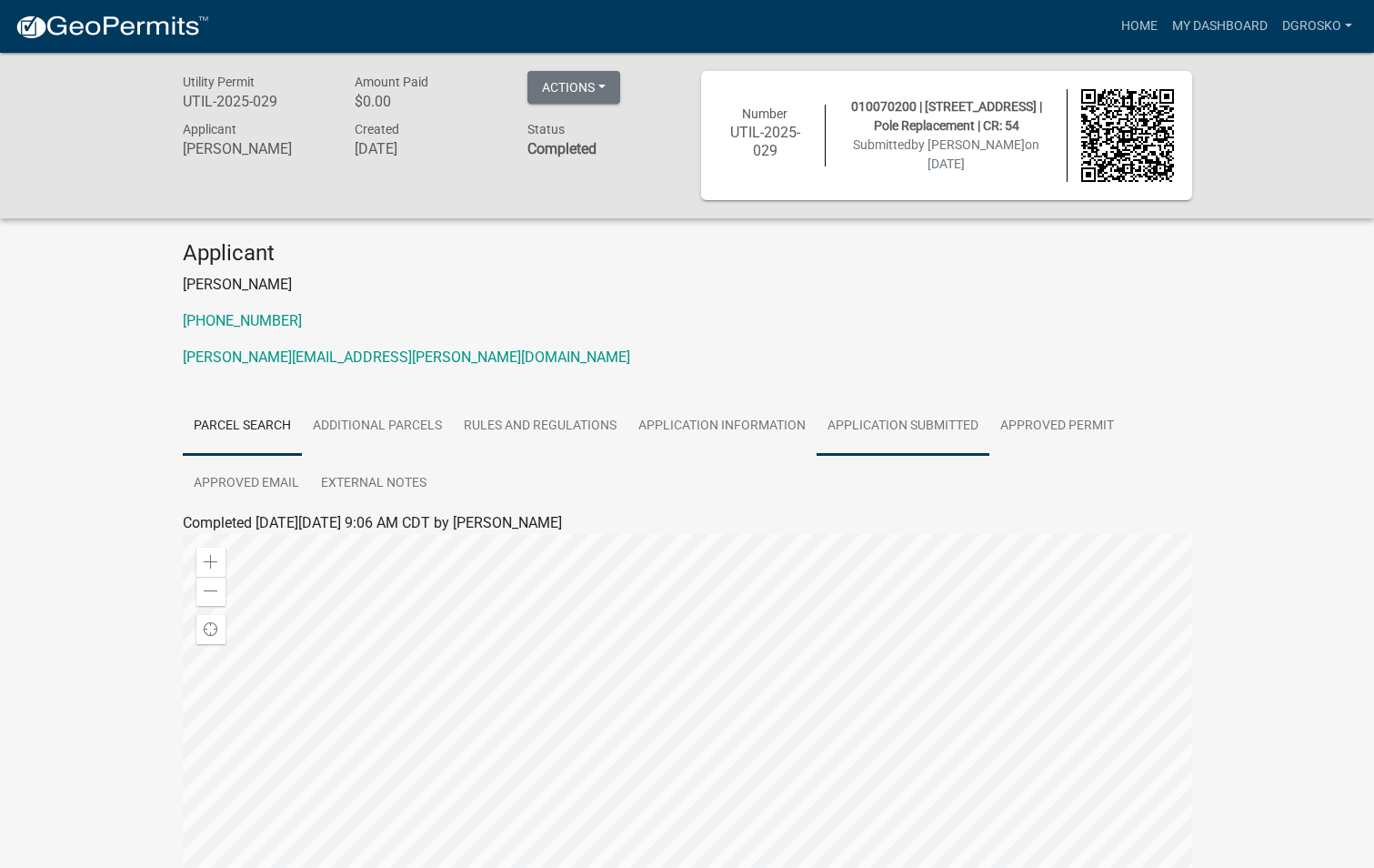
click at [918, 427] on link "Application Submitted" at bounding box center [903, 427] width 173 height 58
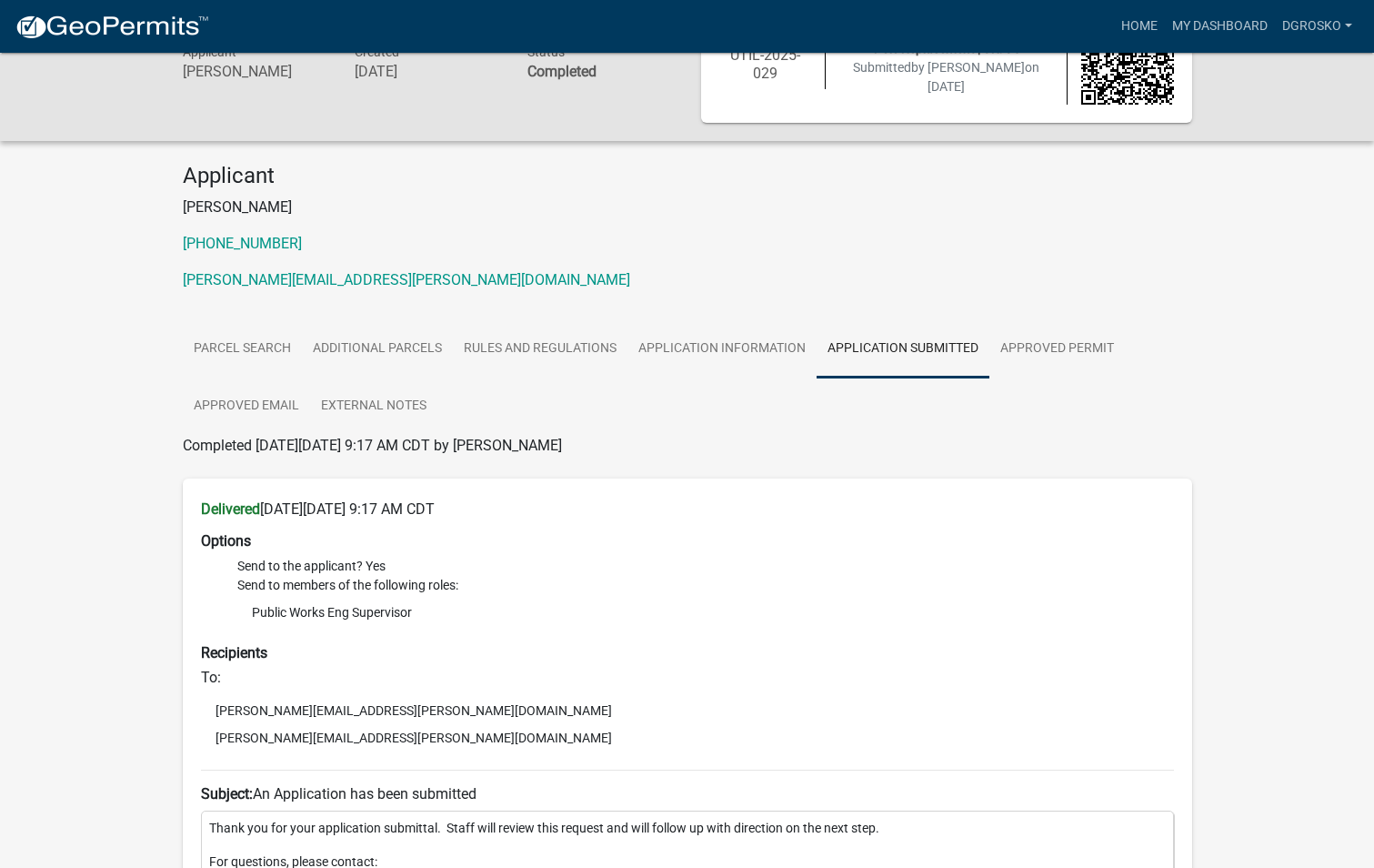
scroll to position [69, 0]
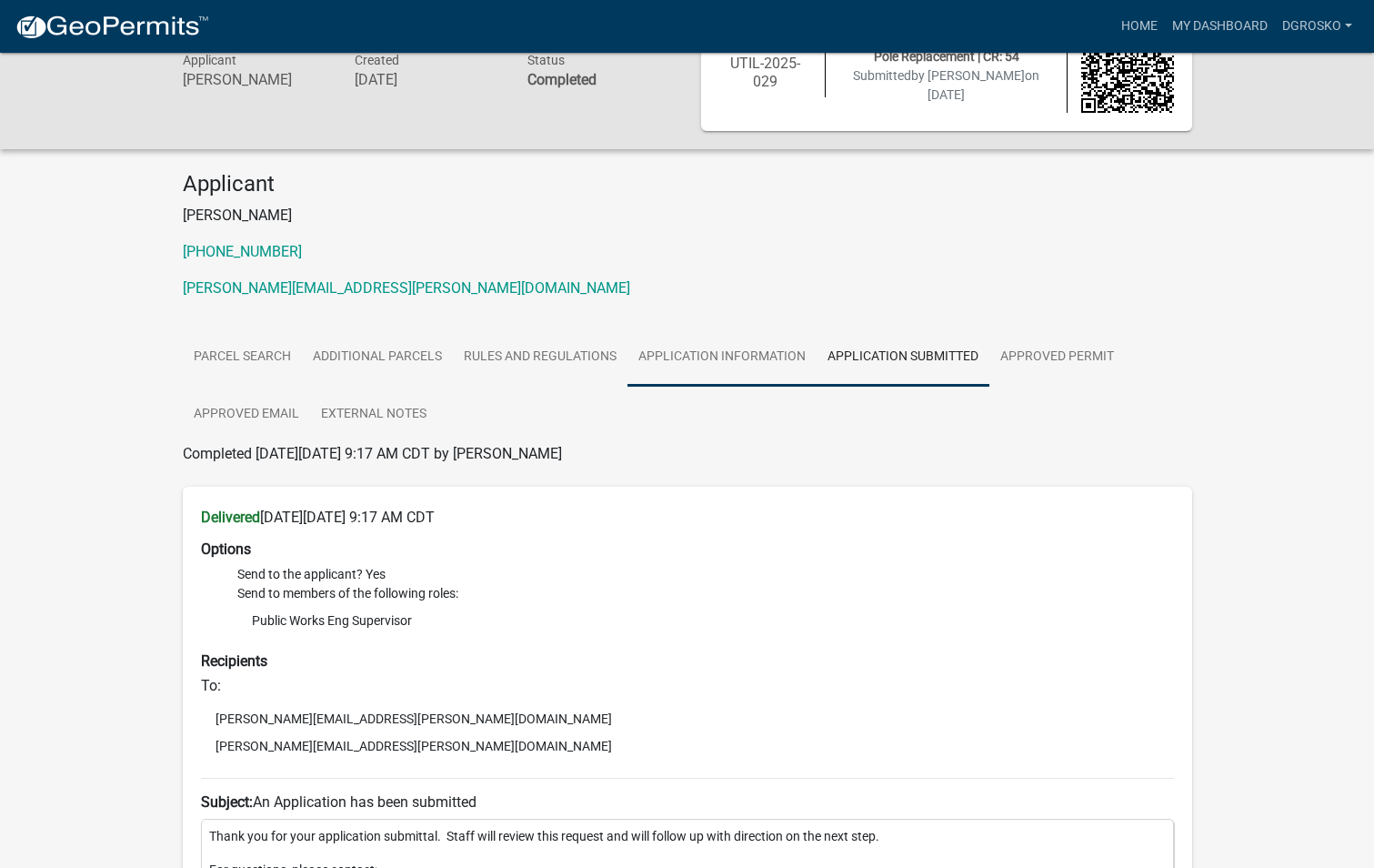
click at [735, 361] on link "Application Information" at bounding box center [722, 357] width 189 height 58
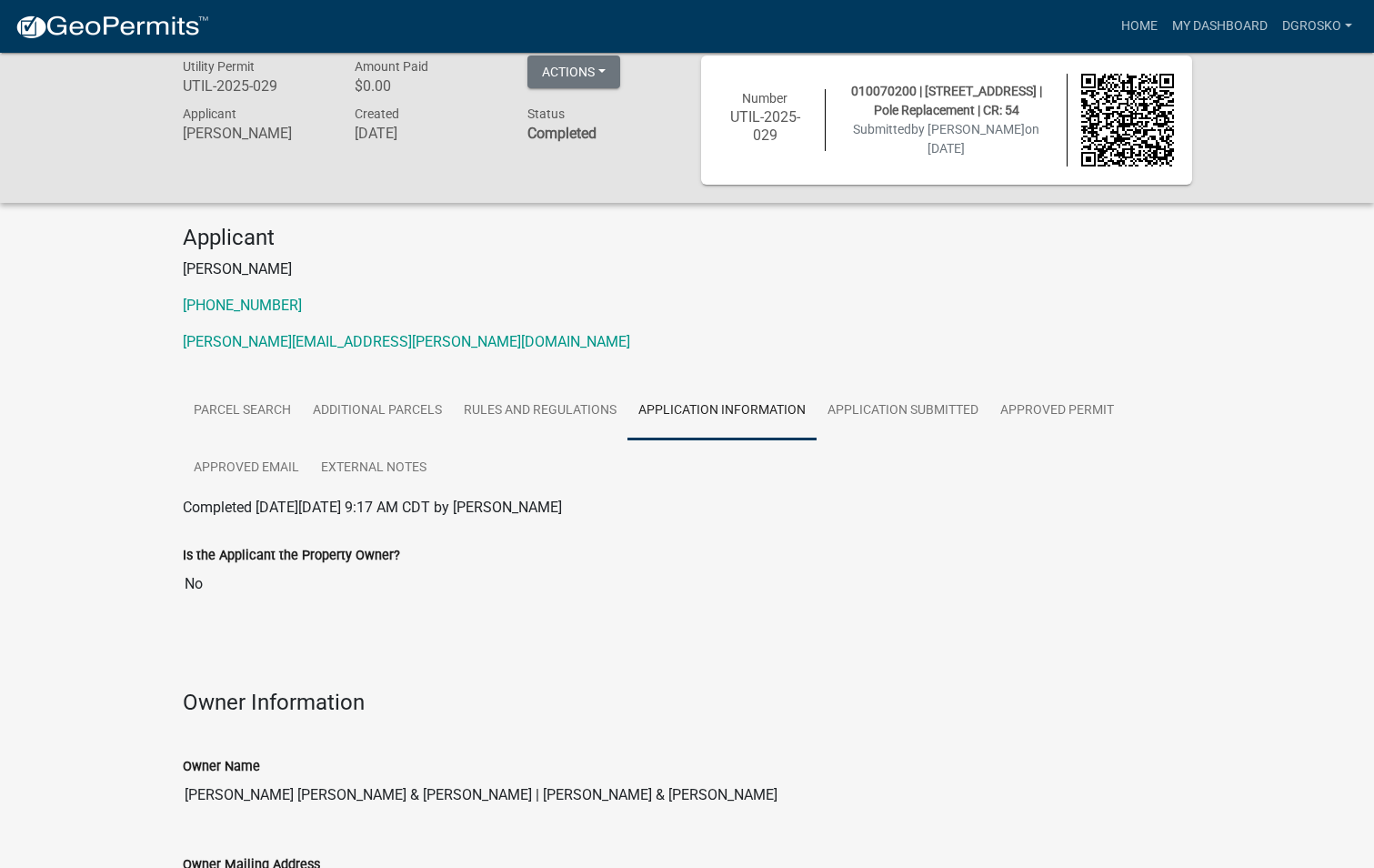
scroll to position [0, 0]
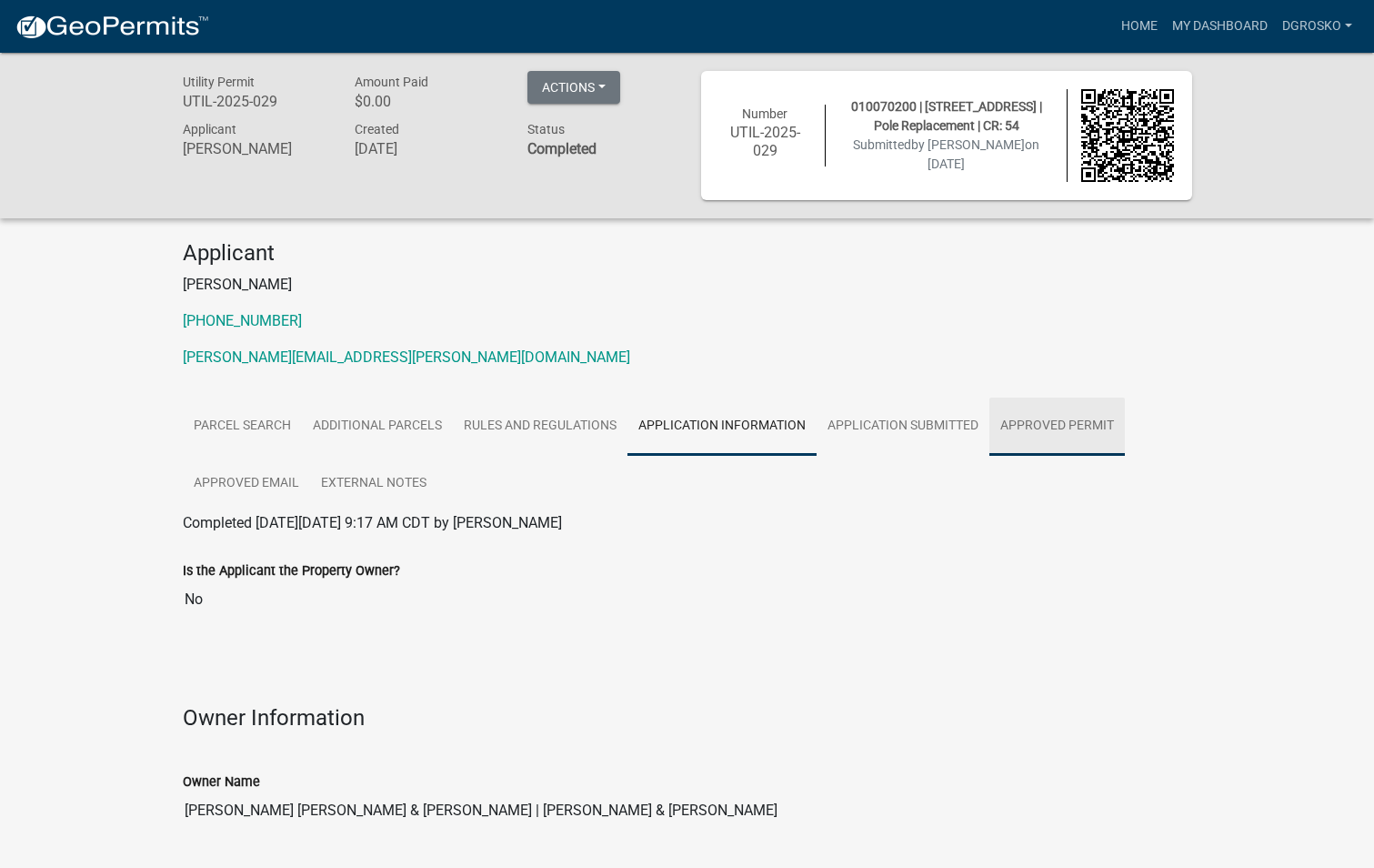
click at [1088, 425] on link "Approved Permit" at bounding box center [1057, 427] width 135 height 58
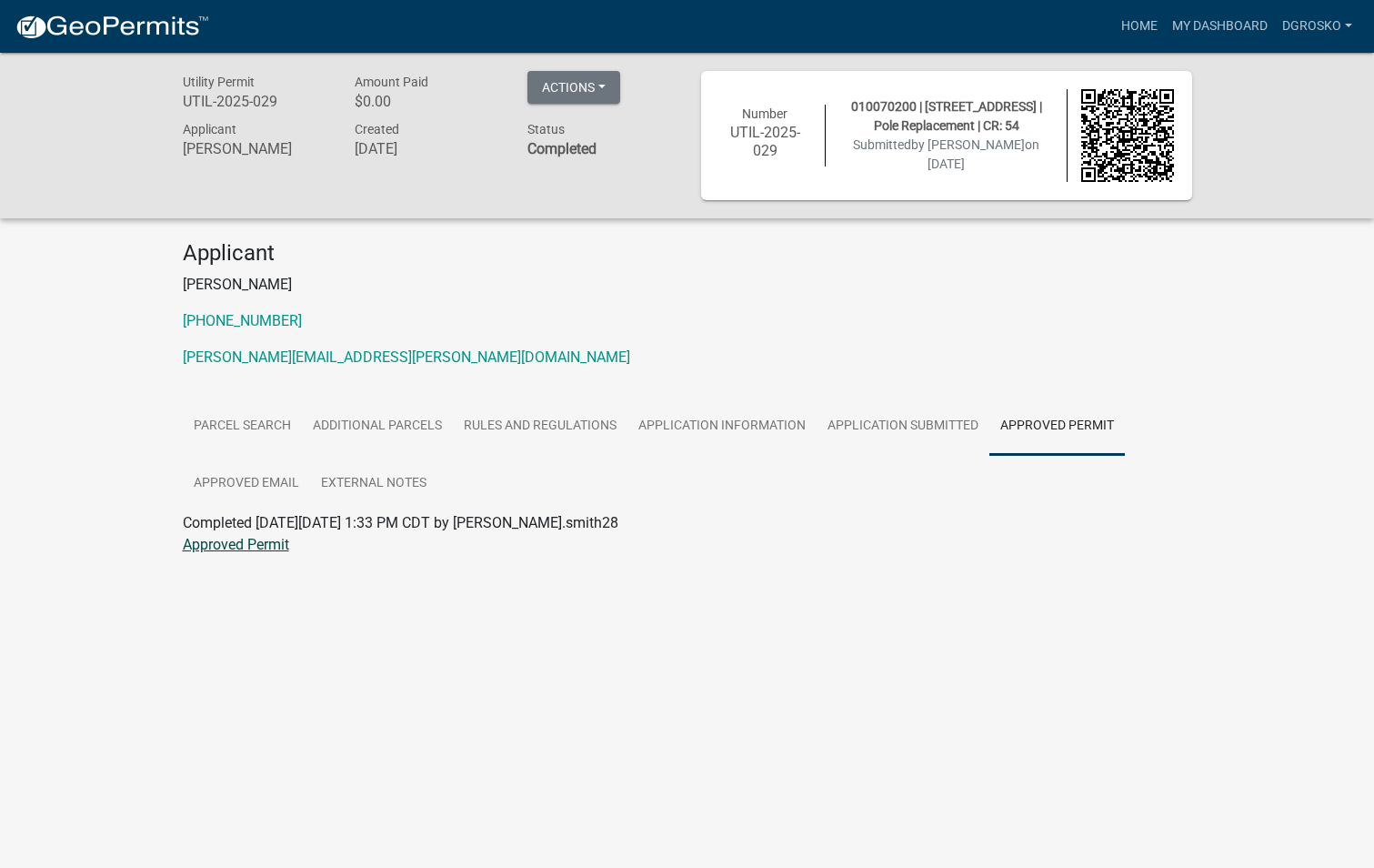
click at [264, 547] on link "Approved Permit" at bounding box center [236, 544] width 106 height 18
click at [1207, 27] on link "My Dashboard" at bounding box center [1220, 26] width 110 height 35
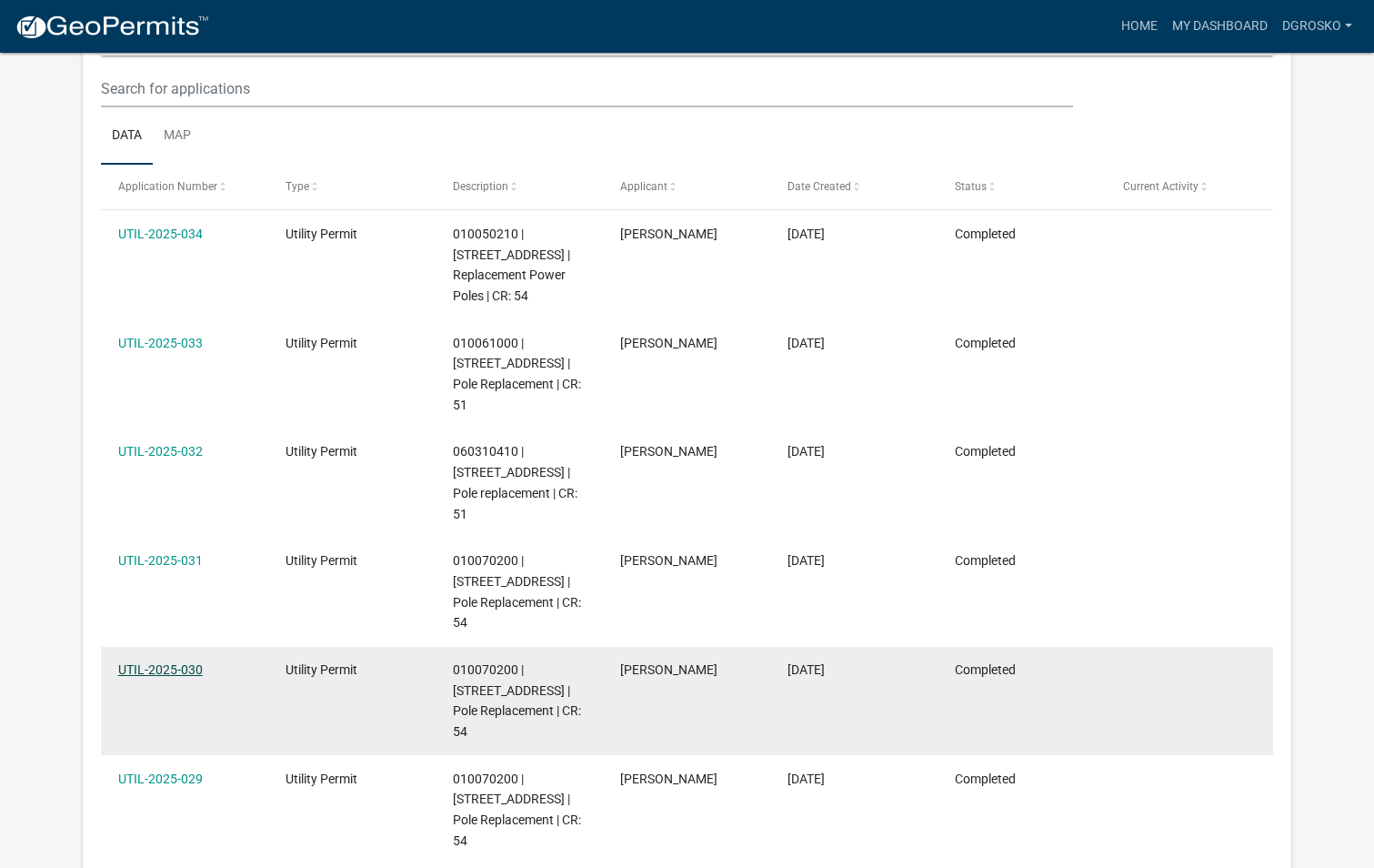
scroll to position [241, 0]
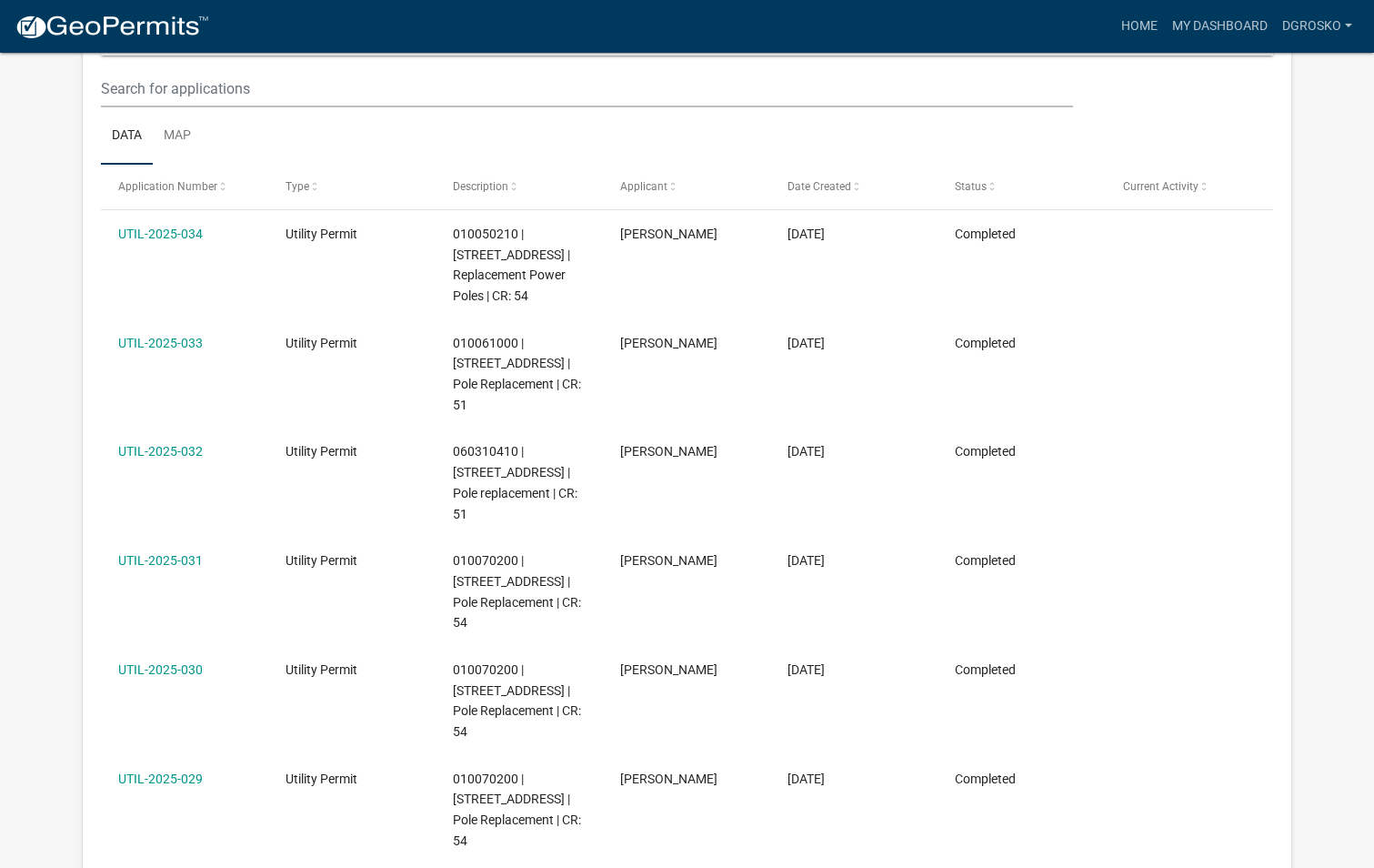
click at [163, 662] on link "UTIL-2025-030" at bounding box center [161, 669] width 85 height 15
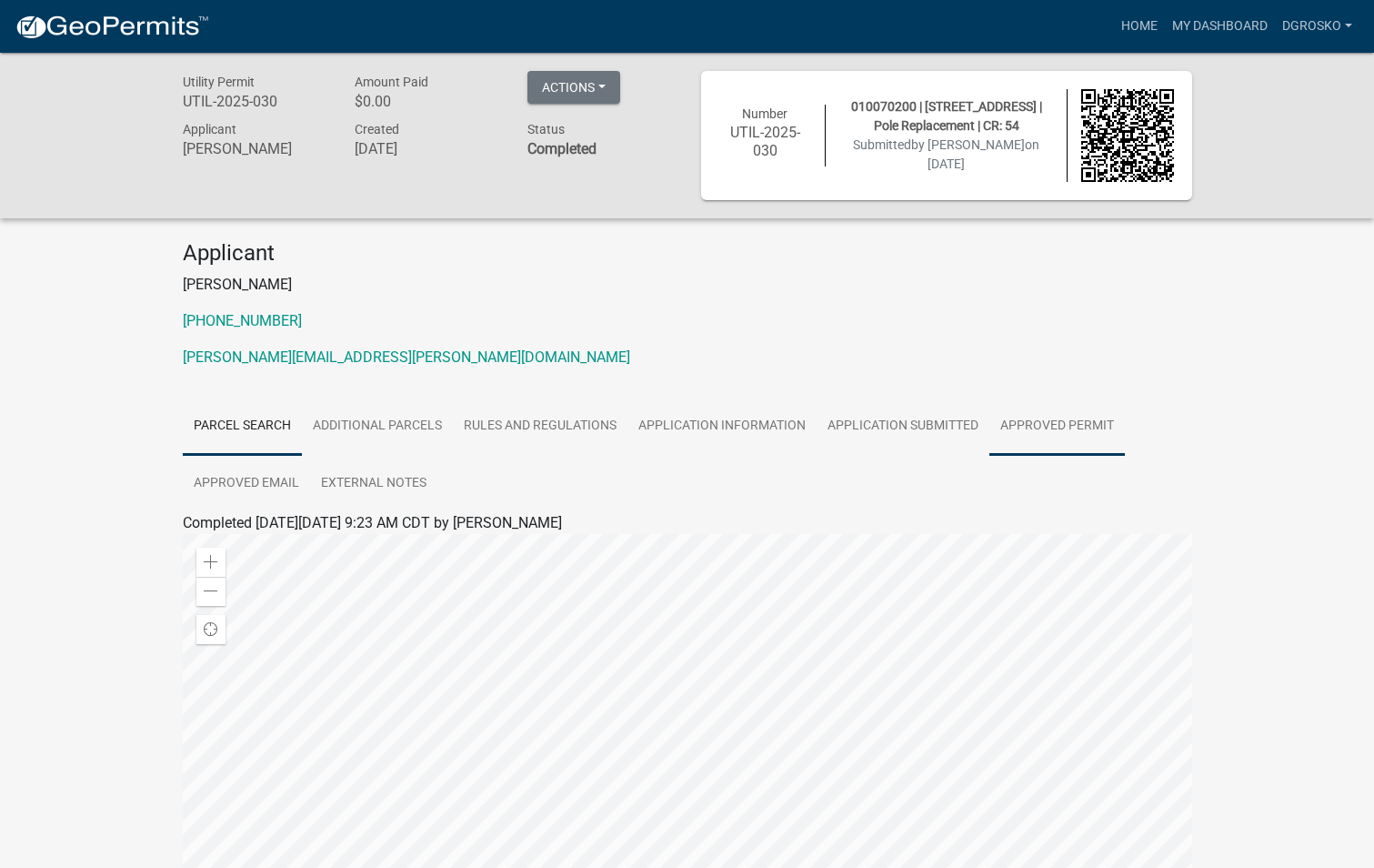
click at [1108, 432] on link "Approved Permit" at bounding box center [1057, 427] width 135 height 58
click at [245, 542] on link "Approved Permit" at bounding box center [236, 544] width 106 height 18
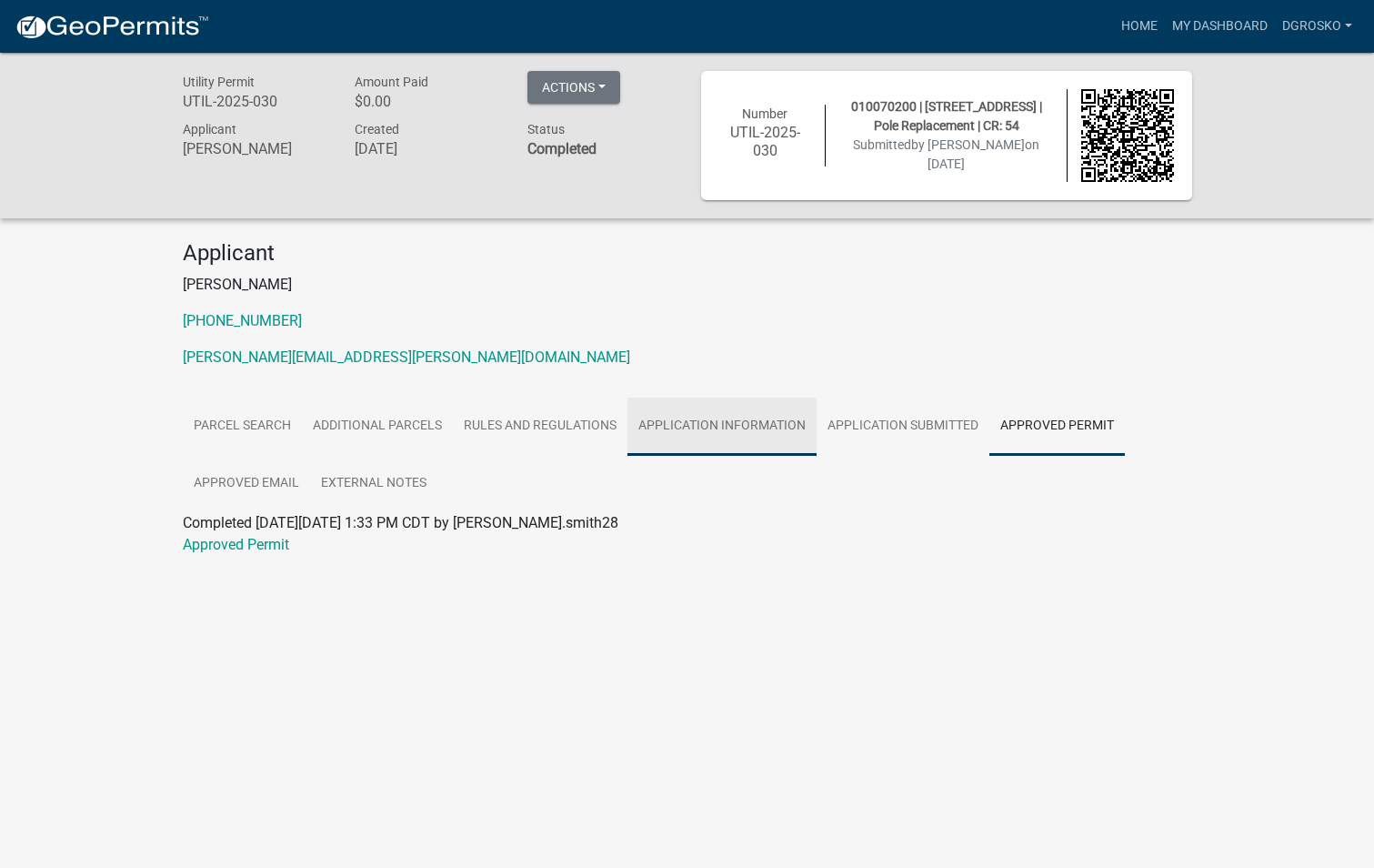
click at [690, 433] on link "Application Information" at bounding box center [722, 427] width 189 height 58
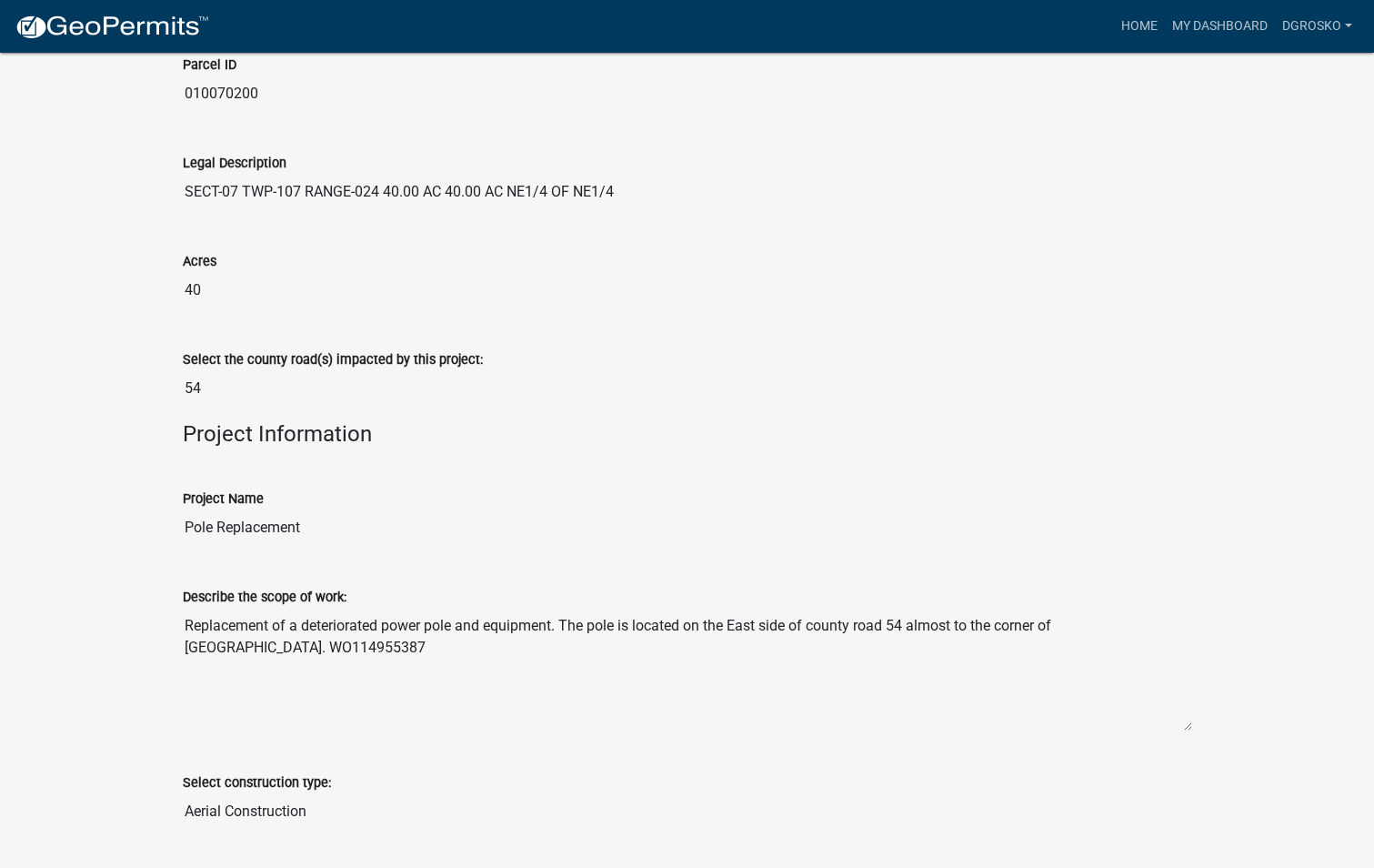
scroll to position [2092, 0]
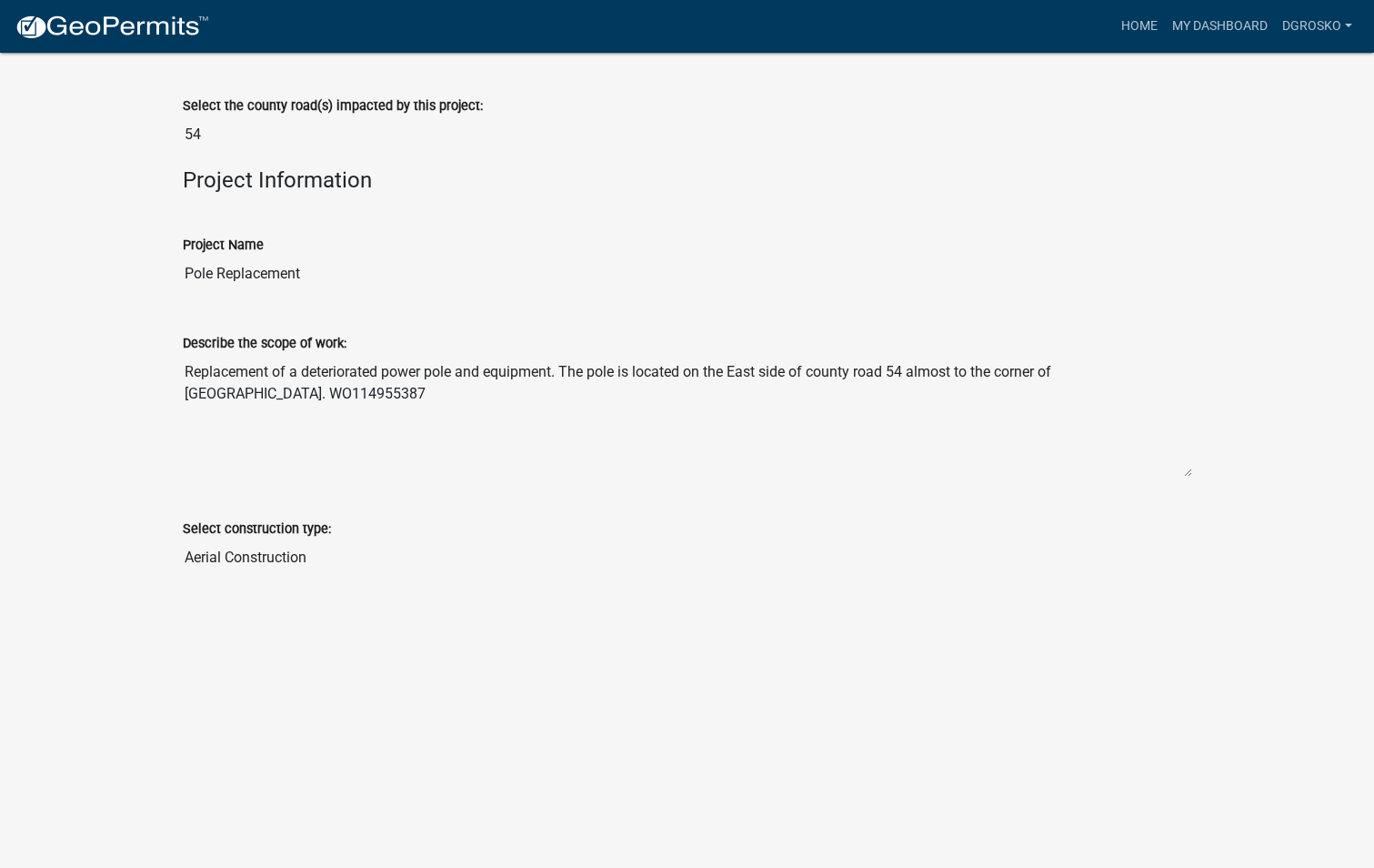
drag, startPoint x: 278, startPoint y: 393, endPoint x: 187, endPoint y: 389, distance: 91.1
click at [187, 389] on textarea "Replacement of a deteriorated power pole and equipment. The pole is located on …" at bounding box center [688, 415] width 1010 height 124
drag, startPoint x: 187, startPoint y: 389, endPoint x: 198, endPoint y: 390, distance: 11.0
click at [607, 595] on div at bounding box center [687, 597] width 1037 height 15
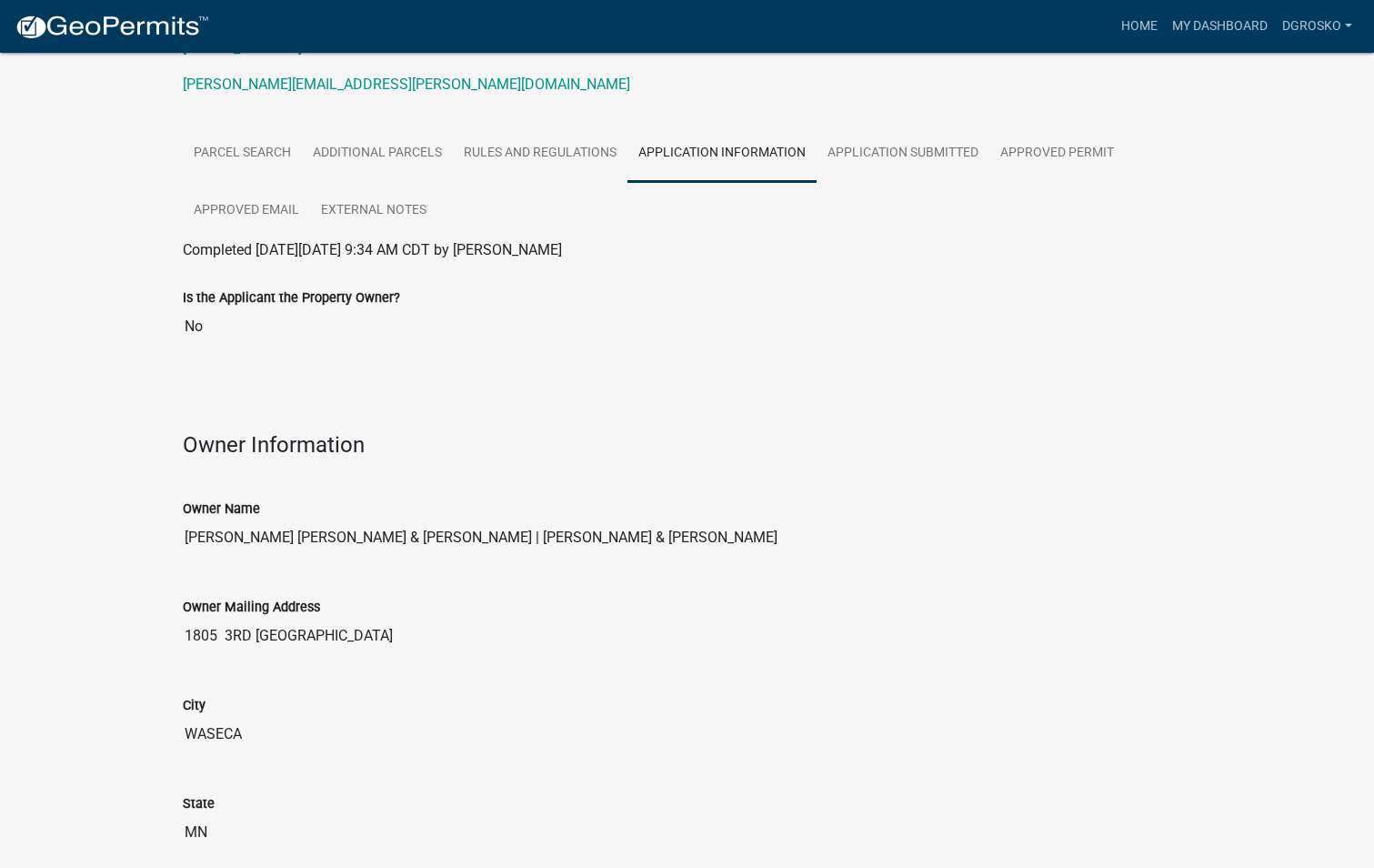
scroll to position [0, 0]
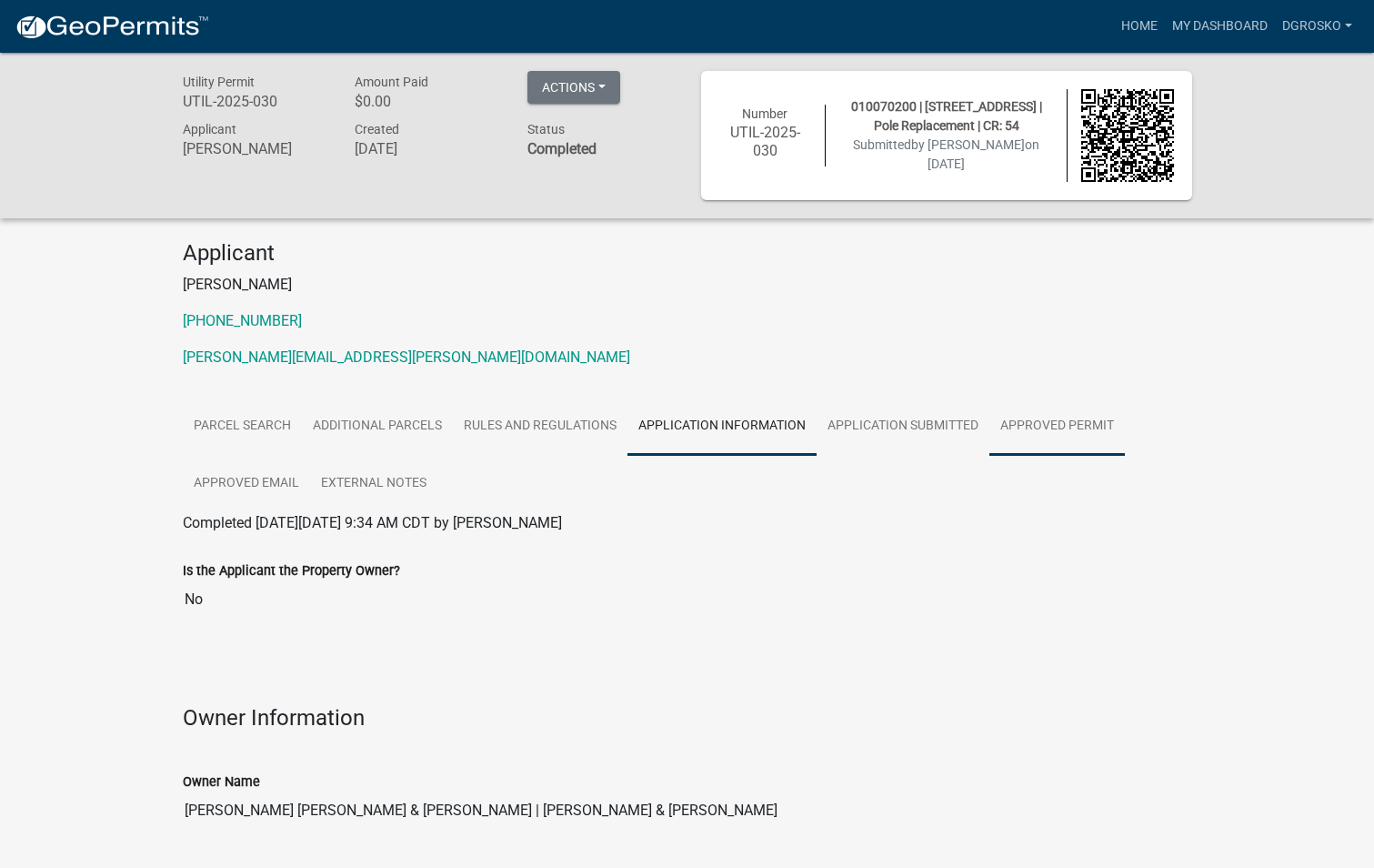
click at [1062, 417] on link "Approved Permit" at bounding box center [1057, 427] width 135 height 58
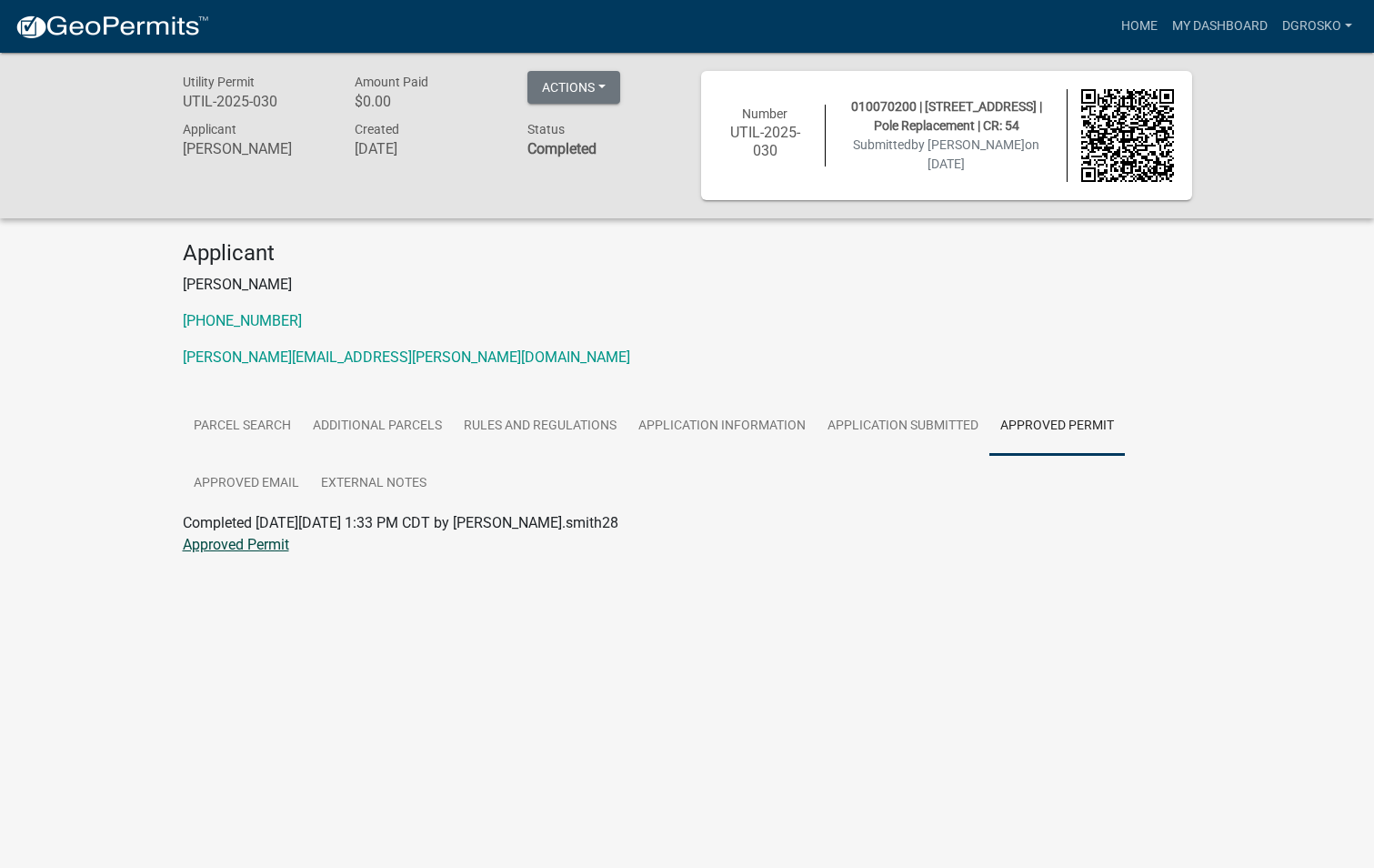
click at [267, 538] on link "Approved Permit" at bounding box center [236, 544] width 106 height 18
click at [1229, 21] on link "My Dashboard" at bounding box center [1220, 26] width 110 height 35
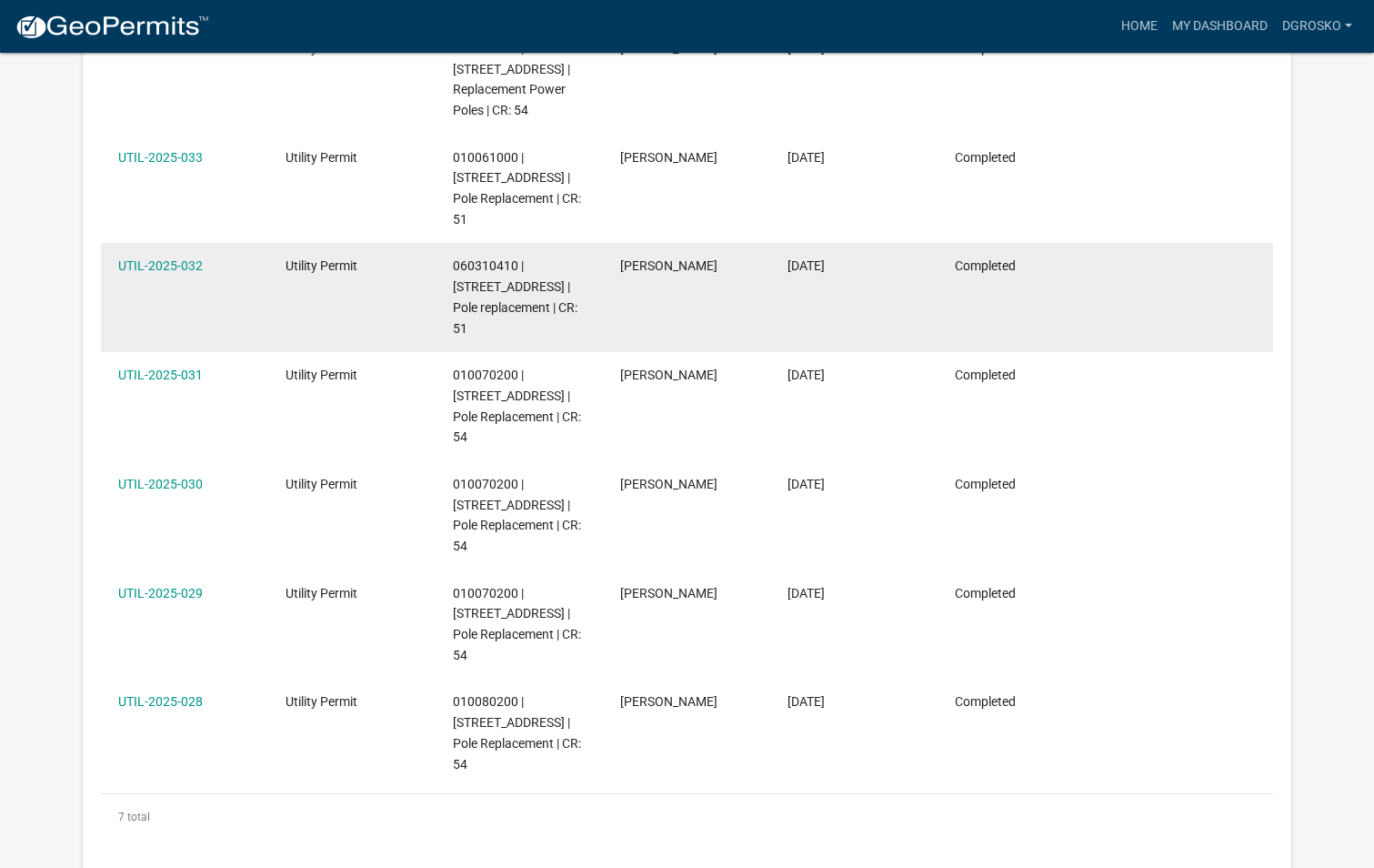
scroll to position [455, 0]
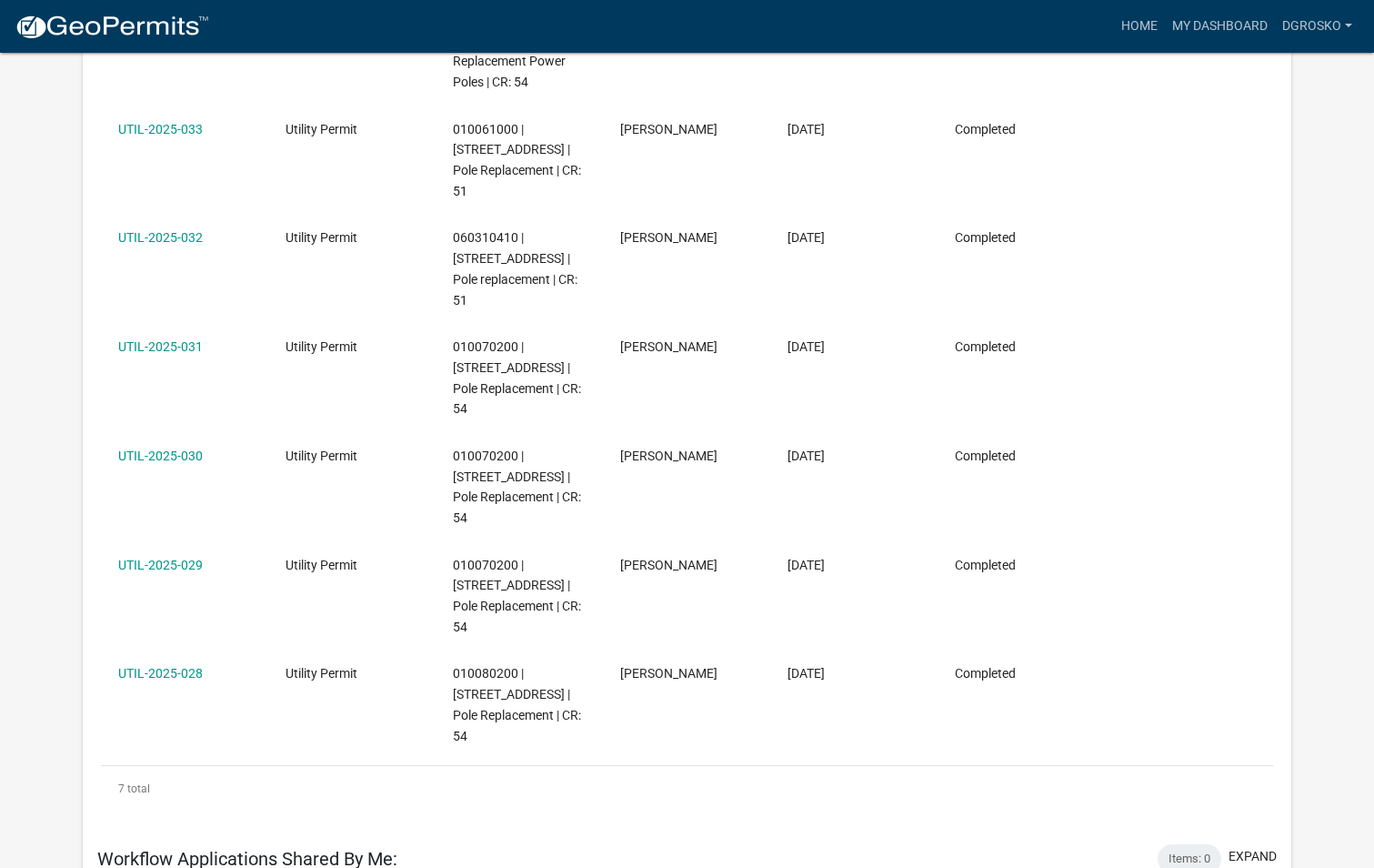
click at [597, 35] on div "Home My Dashboard dgrosko Account Logout" at bounding box center [792, 26] width 1136 height 35
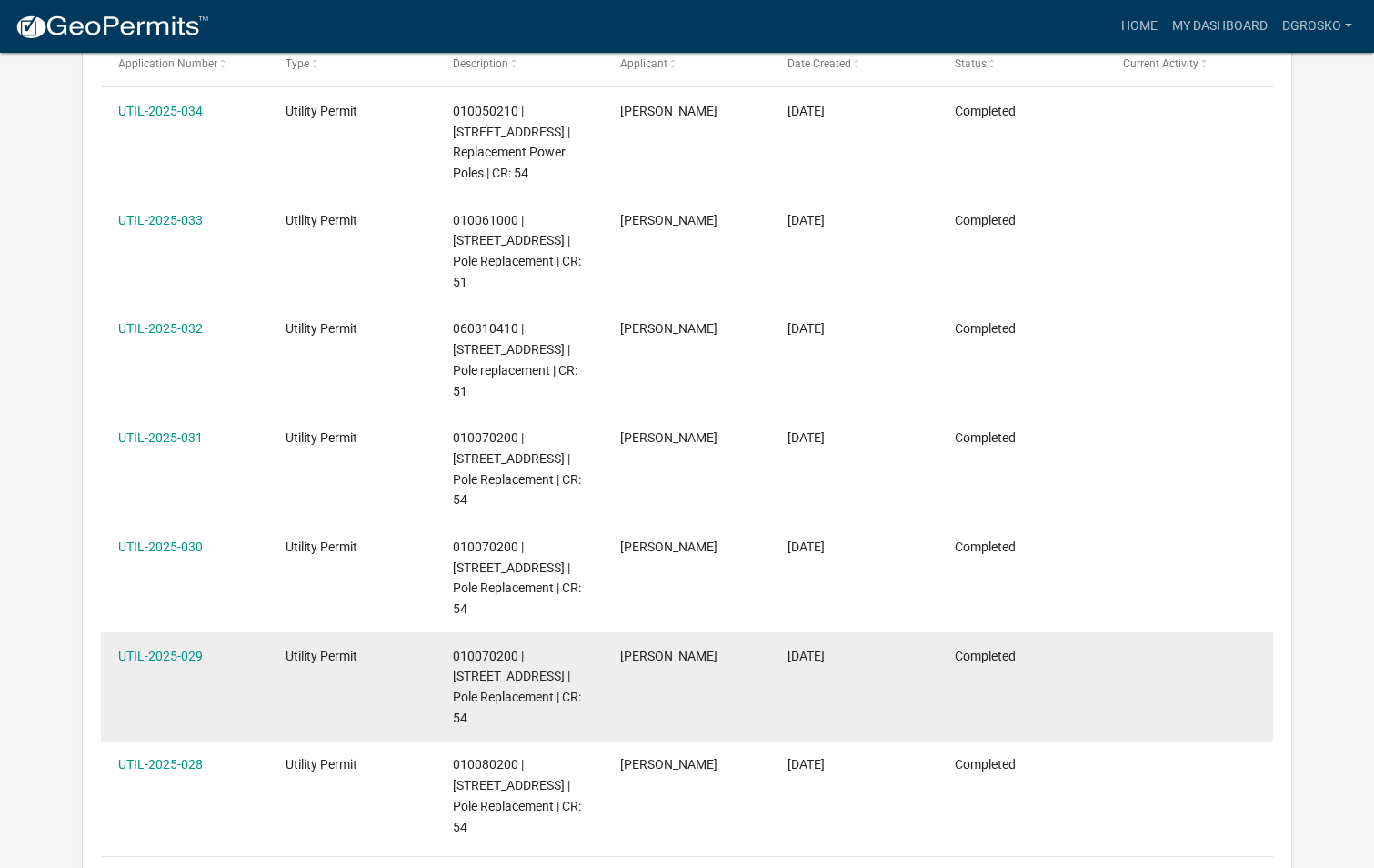
scroll to position [273, 0]
